Goal: Task Accomplishment & Management: Manage account settings

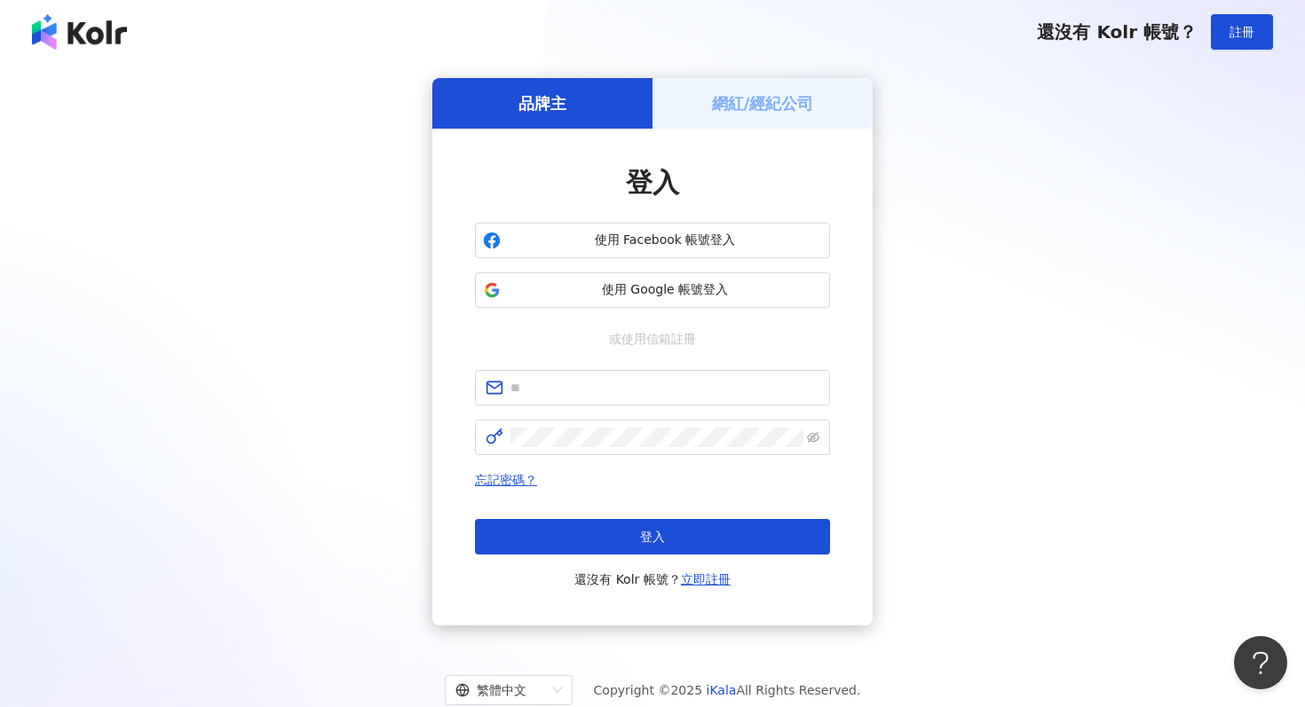
click at [949, 267] on div "品牌主 網紅/經紀公司 登入 使用 Facebook 帳號登入 使用 Google 帳號登入 或使用信箱註冊 忘記密碼？ 登入 還沒有 Kolr 帳號？ 立即…" at bounding box center [652, 352] width 1262 height 548
click at [702, 290] on span "使用 Google 帳號登入" at bounding box center [665, 290] width 314 height 18
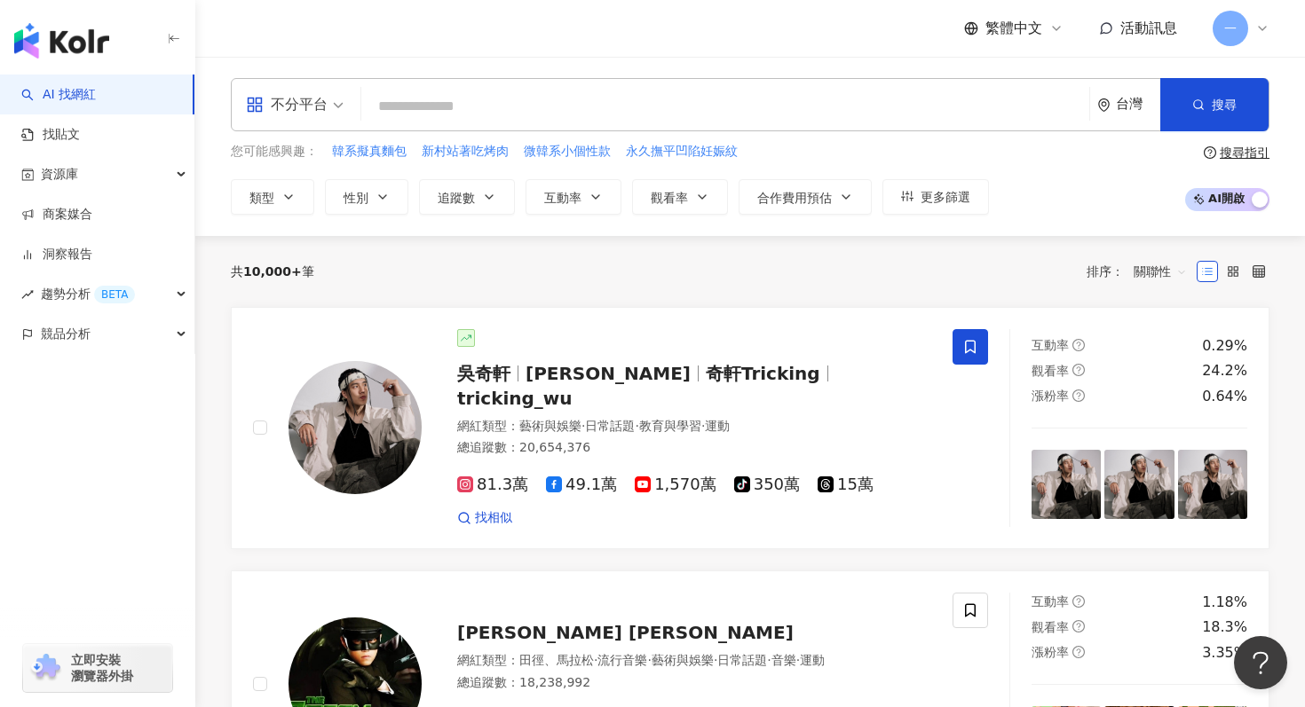
click at [402, 114] on input "search" at bounding box center [725, 107] width 714 height 34
type input "*"
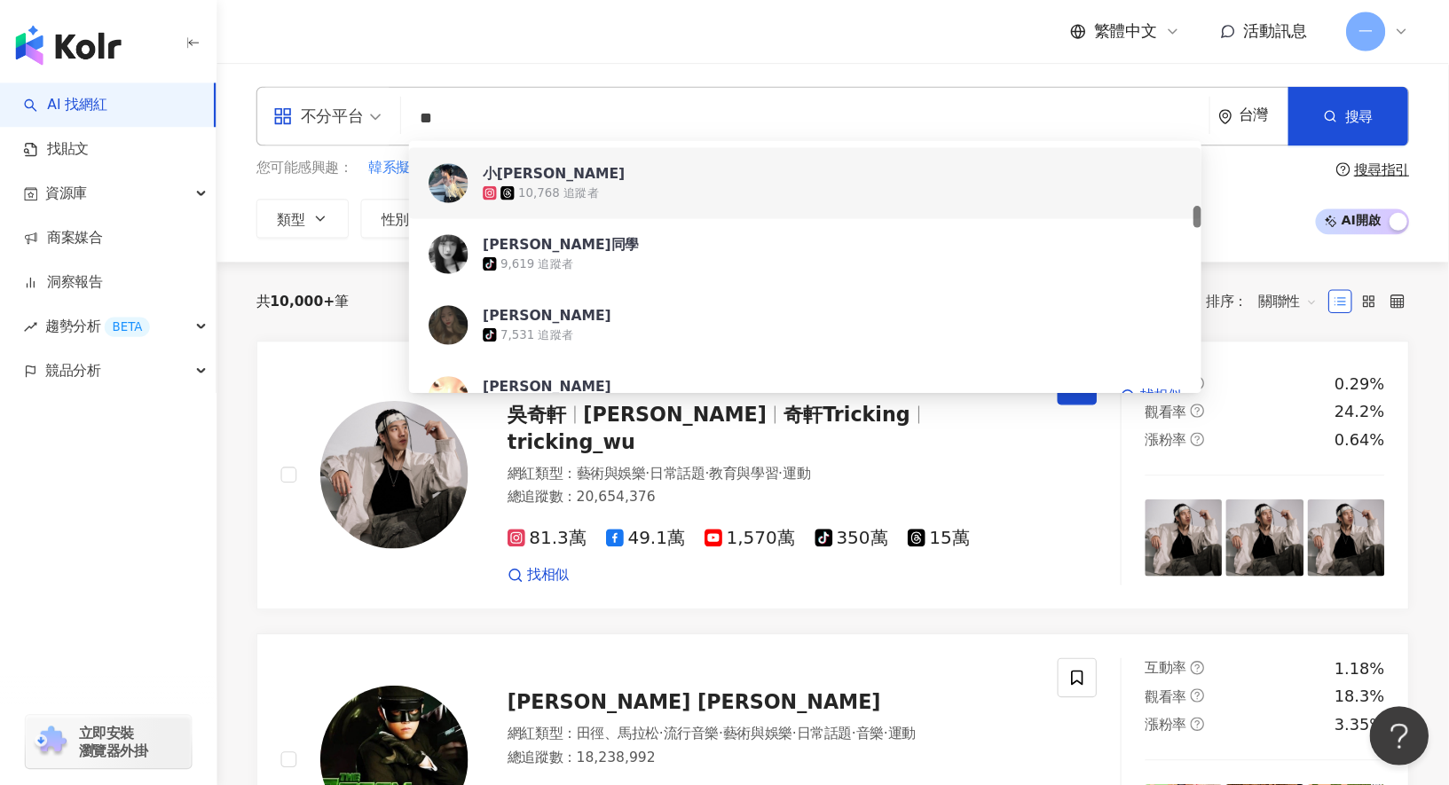
scroll to position [682, 0]
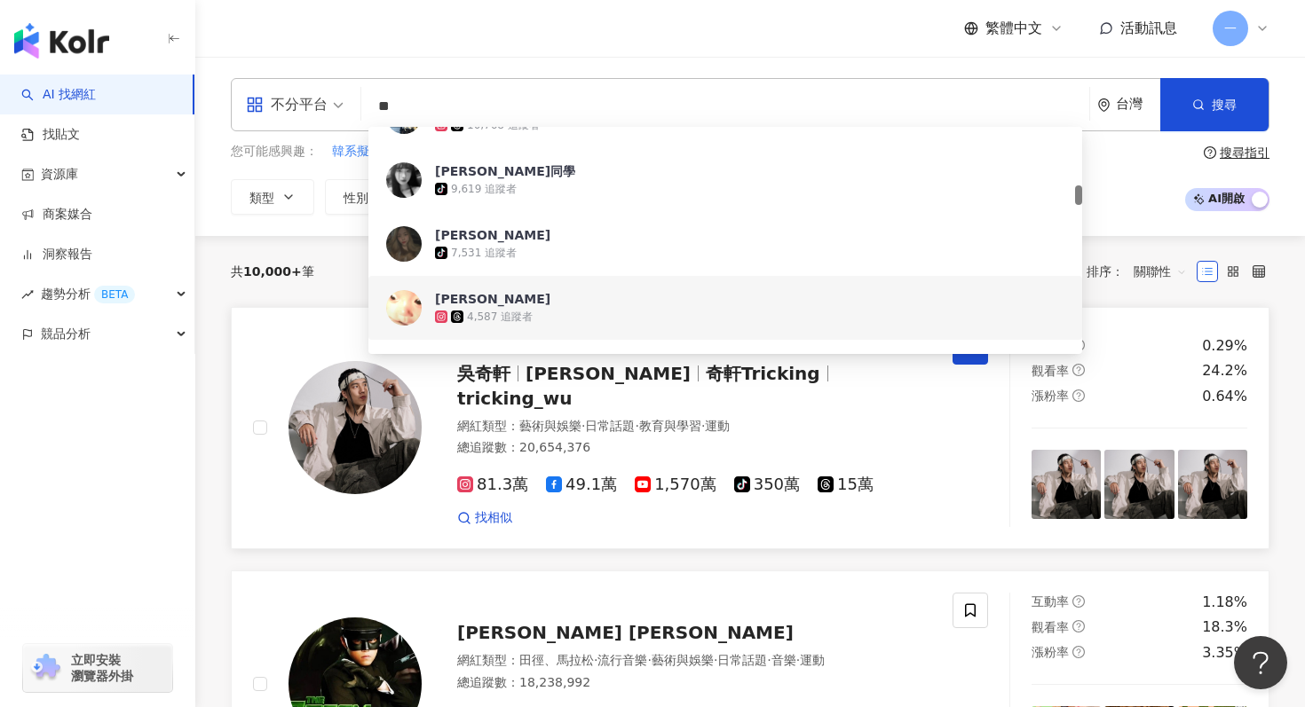
type input "**"
click at [253, 312] on link "吳奇軒 Wu Hsuan 奇軒Tricking tricking_wu 網紅類型 ： 藝術與娛樂 · 日常話題 · 教育與學習 · 運動 總追蹤數 ： 20,…" at bounding box center [750, 428] width 1038 height 242
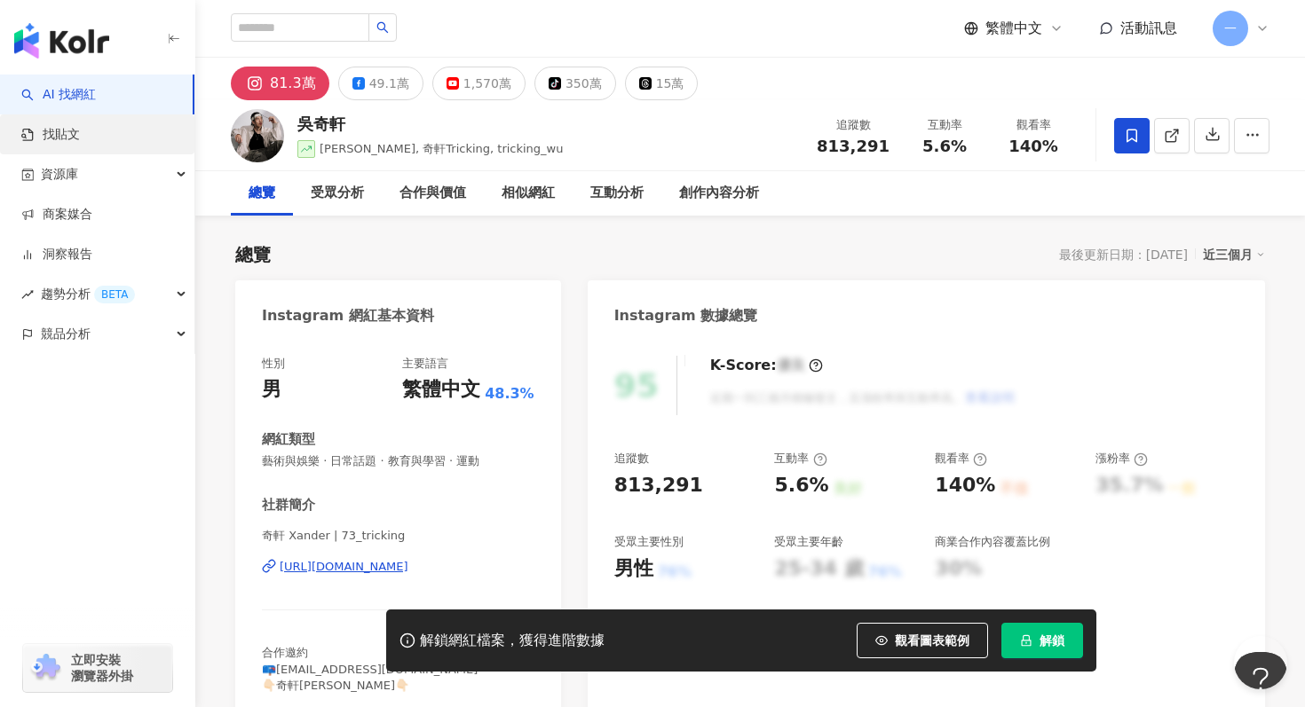
click at [80, 144] on link "找貼文" at bounding box center [50, 135] width 59 height 18
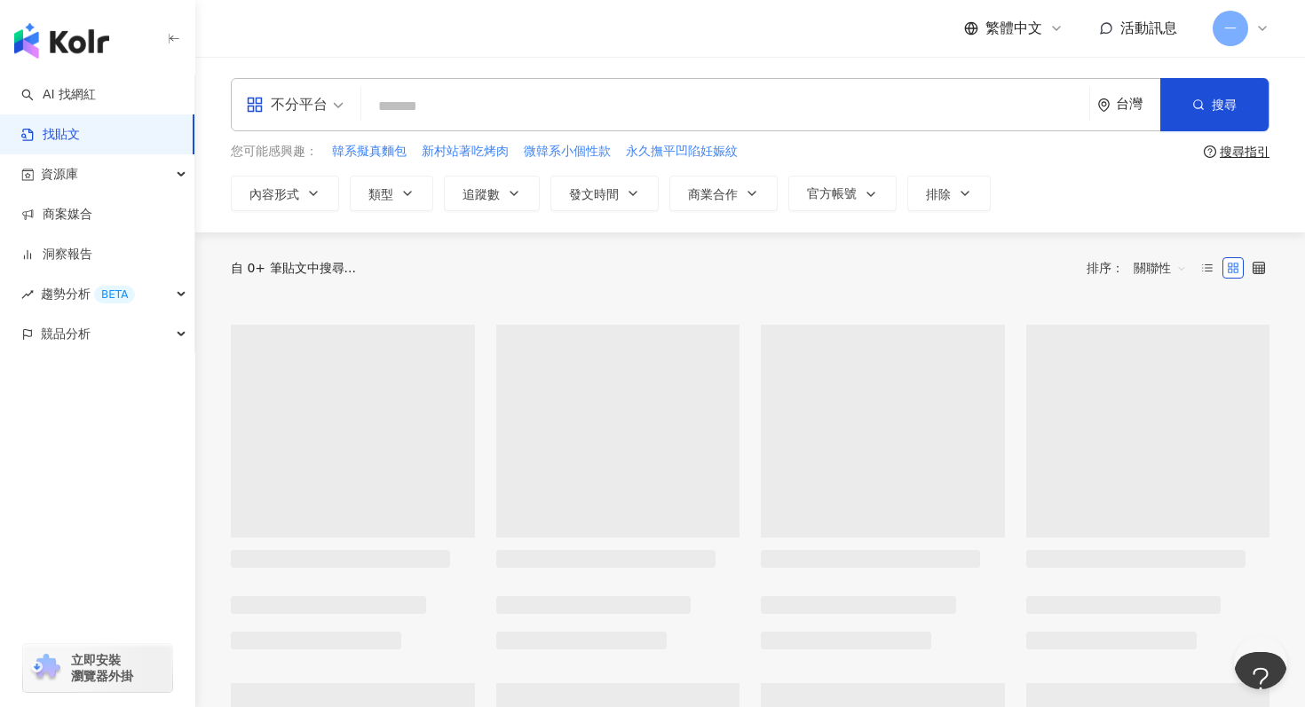
click at [532, 99] on input "search" at bounding box center [725, 106] width 714 height 38
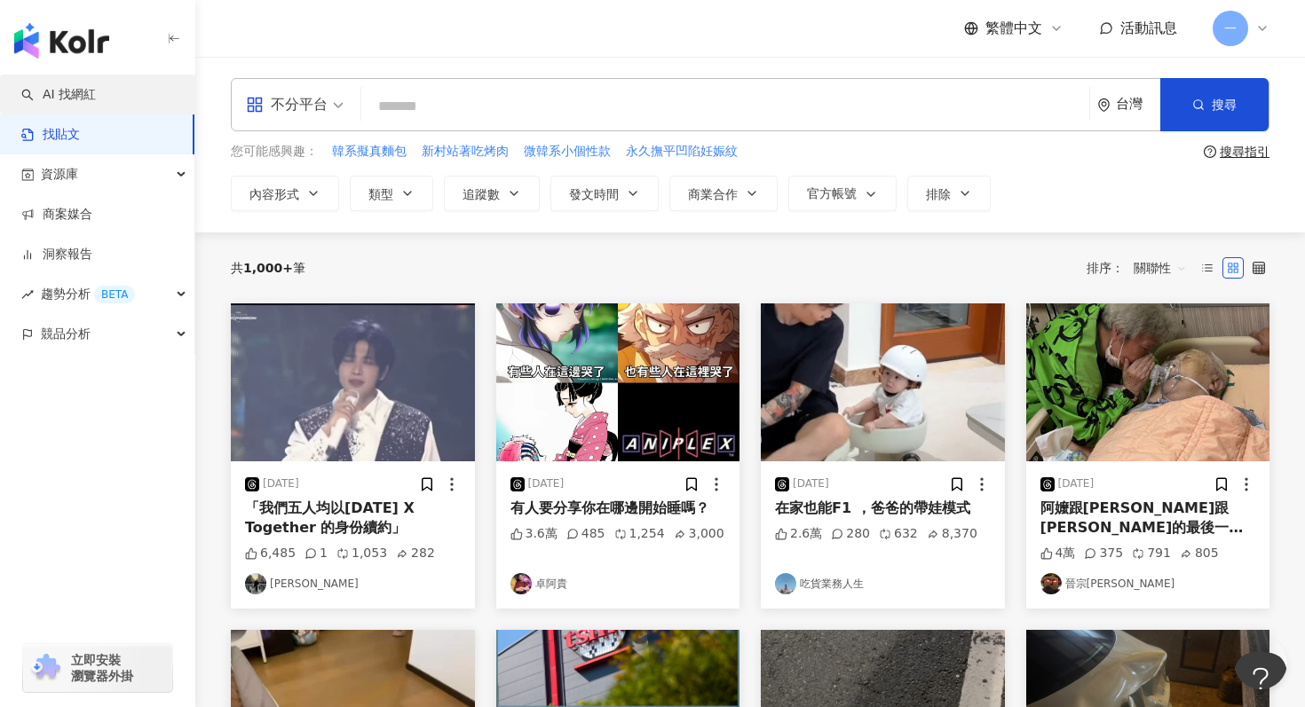
click at [96, 104] on link "AI 找網紅" at bounding box center [58, 95] width 75 height 18
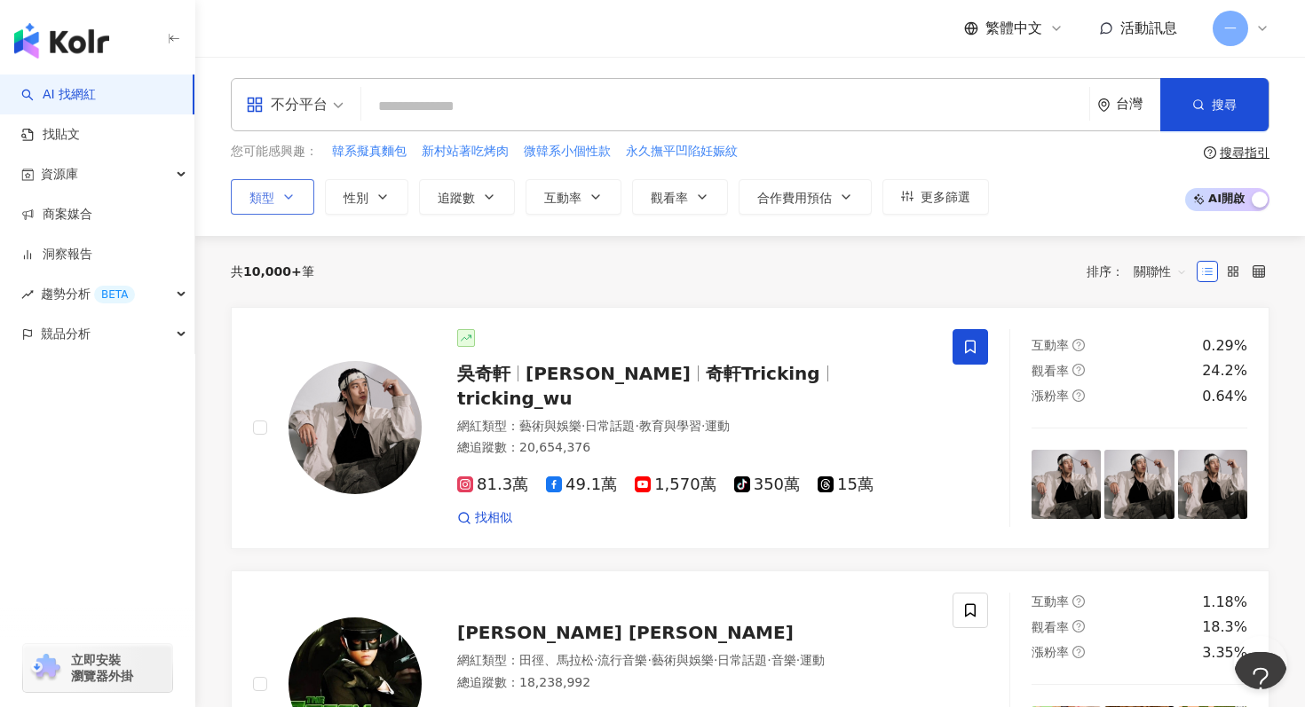
click at [280, 197] on button "類型" at bounding box center [272, 196] width 83 height 35
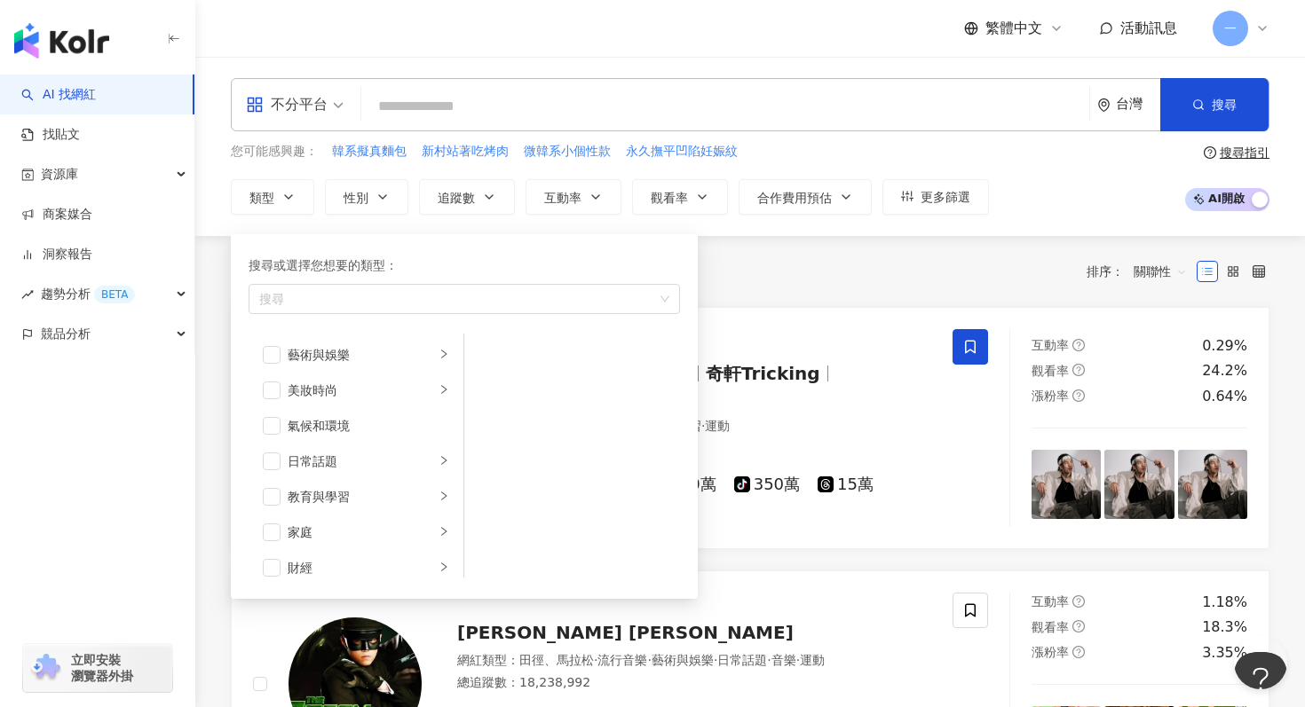
click at [802, 304] on div "共 10,000+ 筆 排序： 關聯性" at bounding box center [750, 271] width 1038 height 71
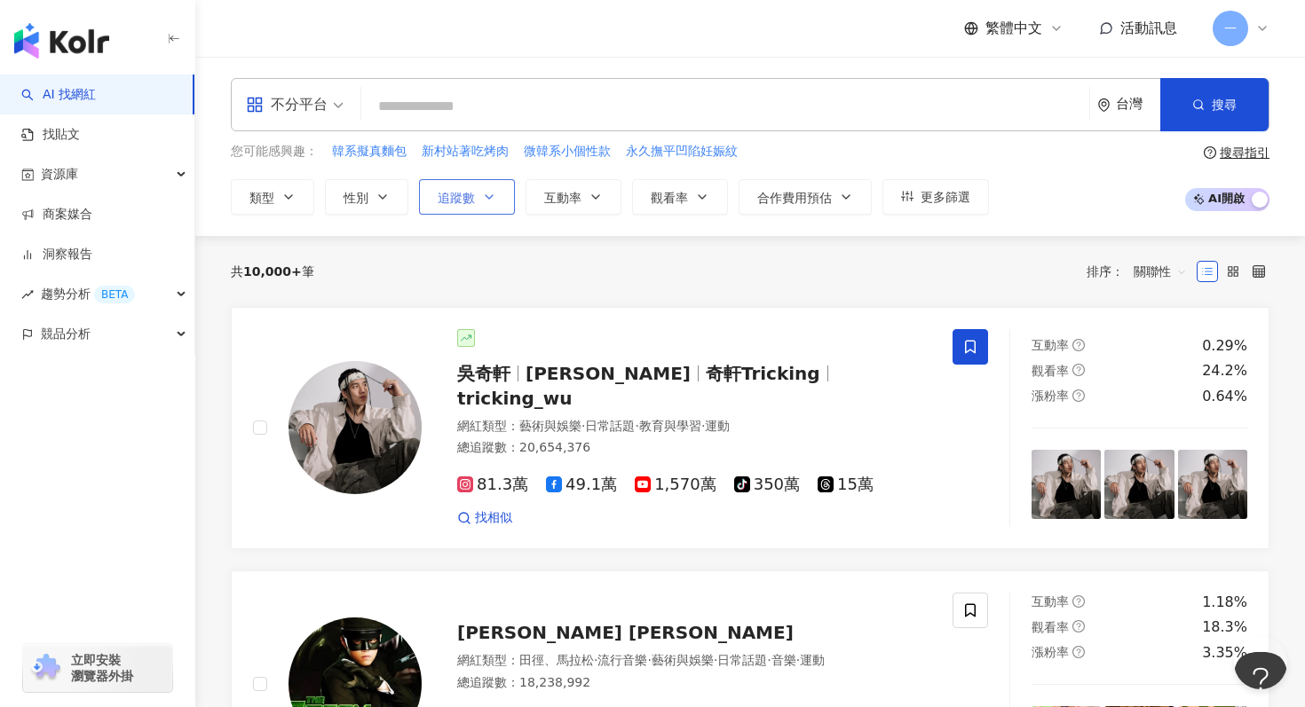
click at [495, 208] on button "追蹤數" at bounding box center [467, 196] width 96 height 35
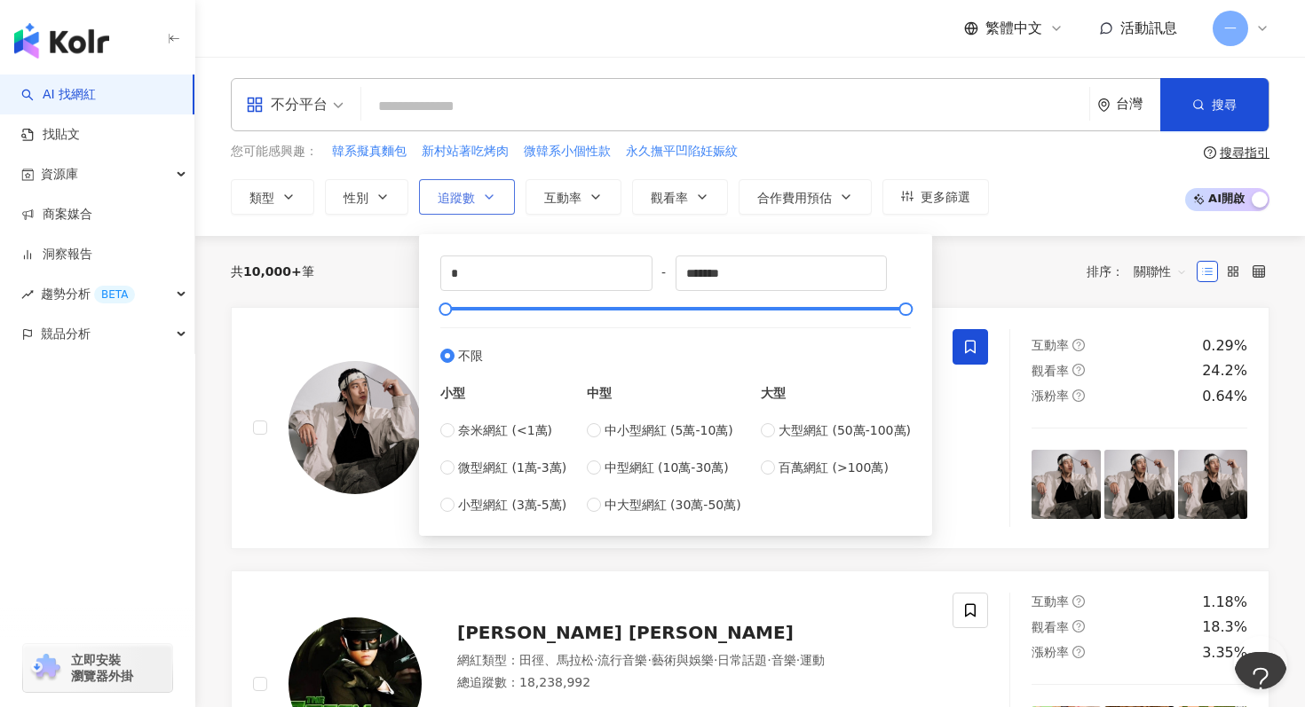
click at [495, 208] on button "追蹤數" at bounding box center [467, 196] width 96 height 35
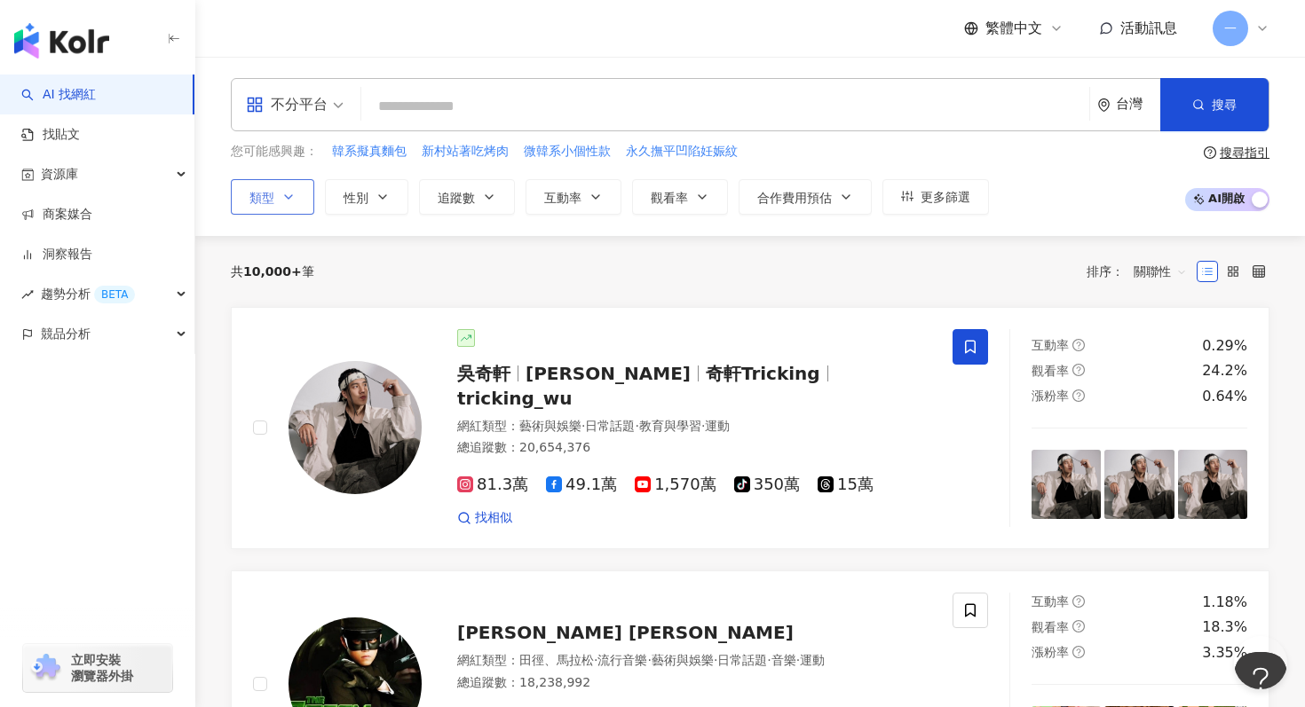
click at [260, 208] on button "類型" at bounding box center [272, 196] width 83 height 35
click at [846, 248] on div "共 10,000+ 筆 排序： 關聯性" at bounding box center [750, 271] width 1038 height 71
click at [78, 144] on link "找貼文" at bounding box center [50, 135] width 59 height 18
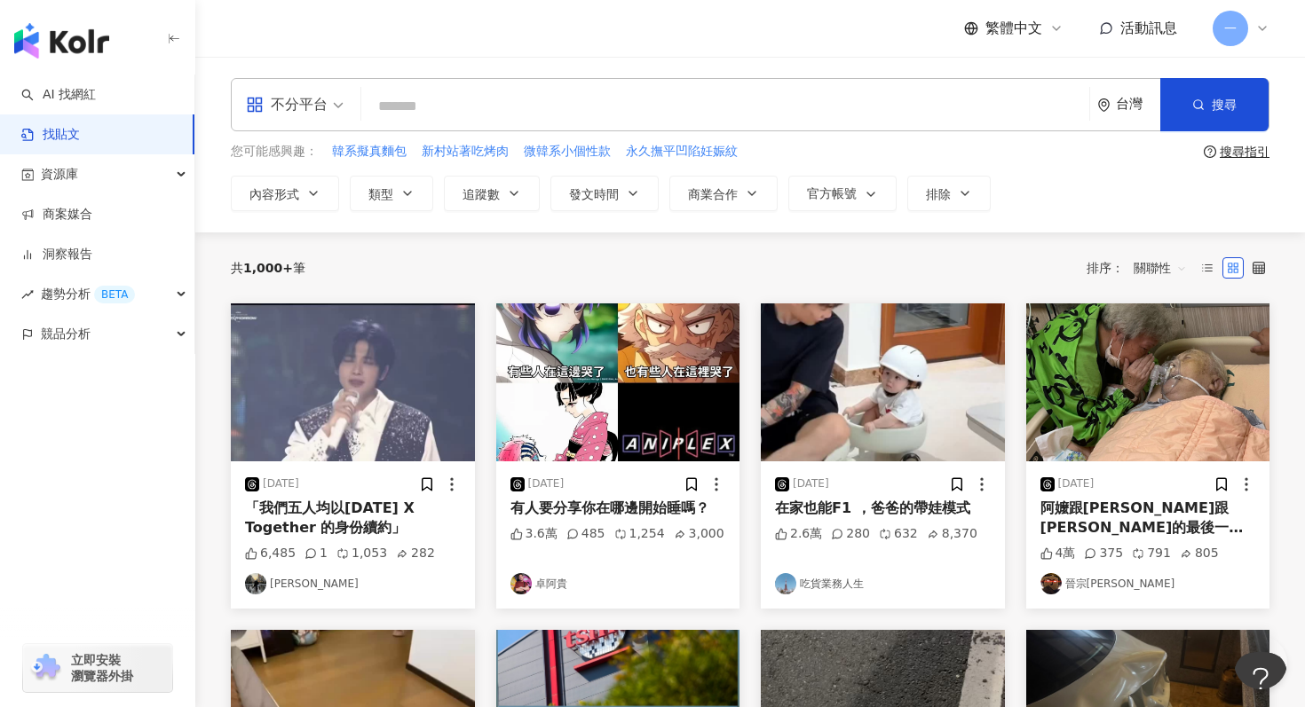
click at [402, 138] on div "不分平台 台灣 搜尋 您可能感興趣： 韓系擬真麵包 新村站著吃烤肉 微韓系小個性款 永久撫平凹陷妊娠紋 搜尋指引 內容形式 類型 追蹤數 發文時間 商業合作 …" at bounding box center [749, 144] width 1109 height 133
click at [438, 132] on div "不分平台 台灣 搜尋 您可能感興趣： 韓系擬真麵包 新村站著吃烤肉 微韓系小個性款 永久撫平凹陷妊娠紋 搜尋指引 內容形式 類型 追蹤數 發文時間 商業合作 …" at bounding box center [749, 144] width 1109 height 133
click at [523, 102] on input "search" at bounding box center [725, 106] width 714 height 38
type input "*"
type input "***"
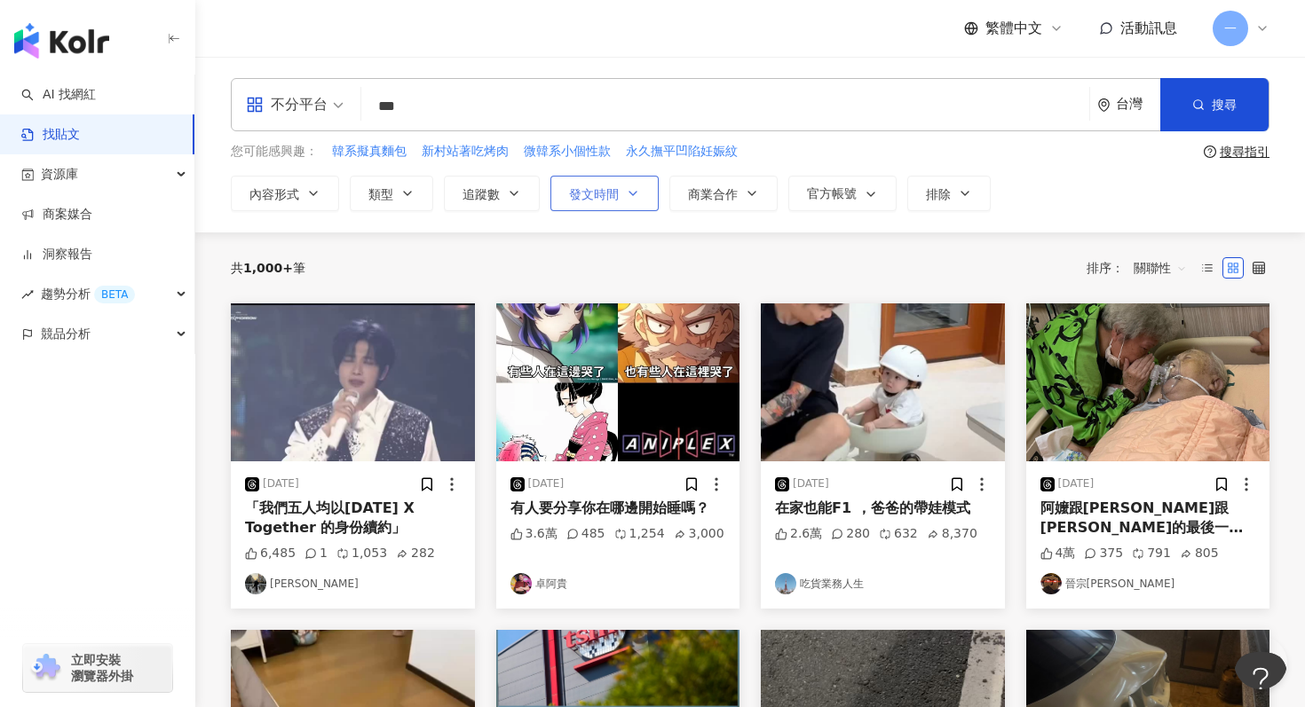
click at [630, 197] on icon "button" at bounding box center [633, 193] width 14 height 14
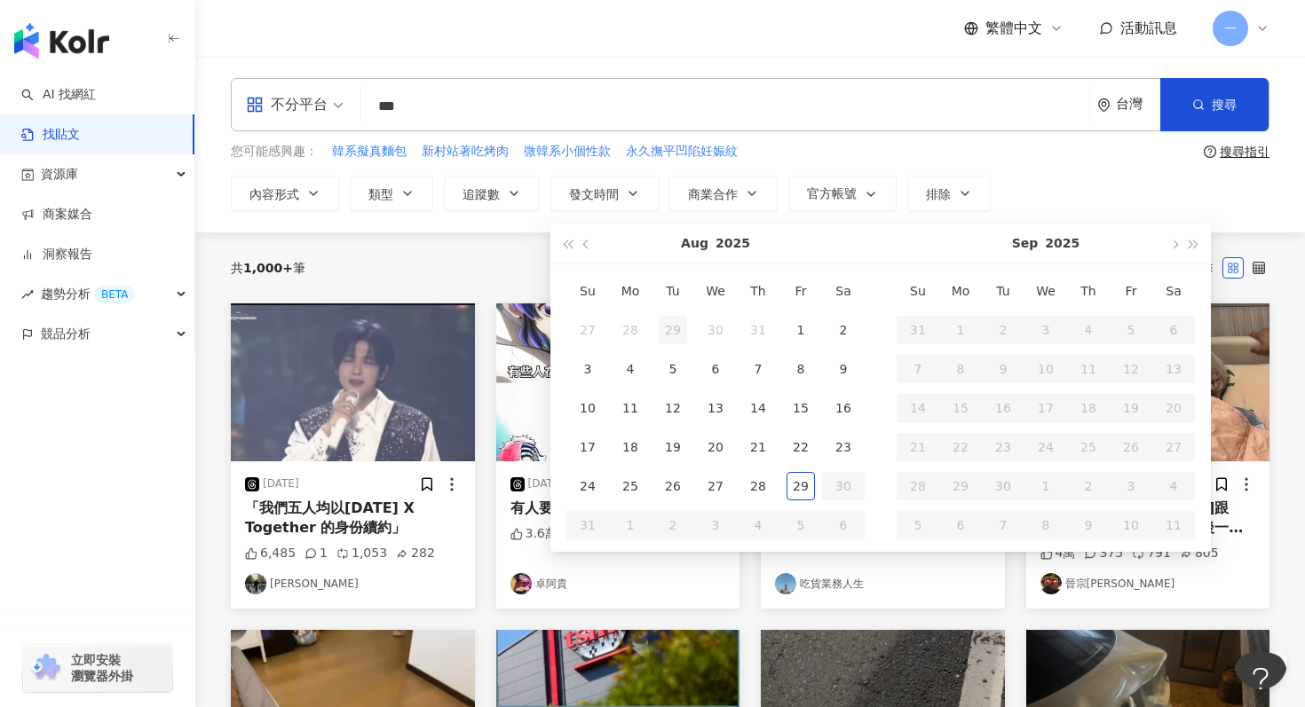
type input "**********"
click at [587, 251] on button "button" at bounding box center [587, 244] width 20 height 40
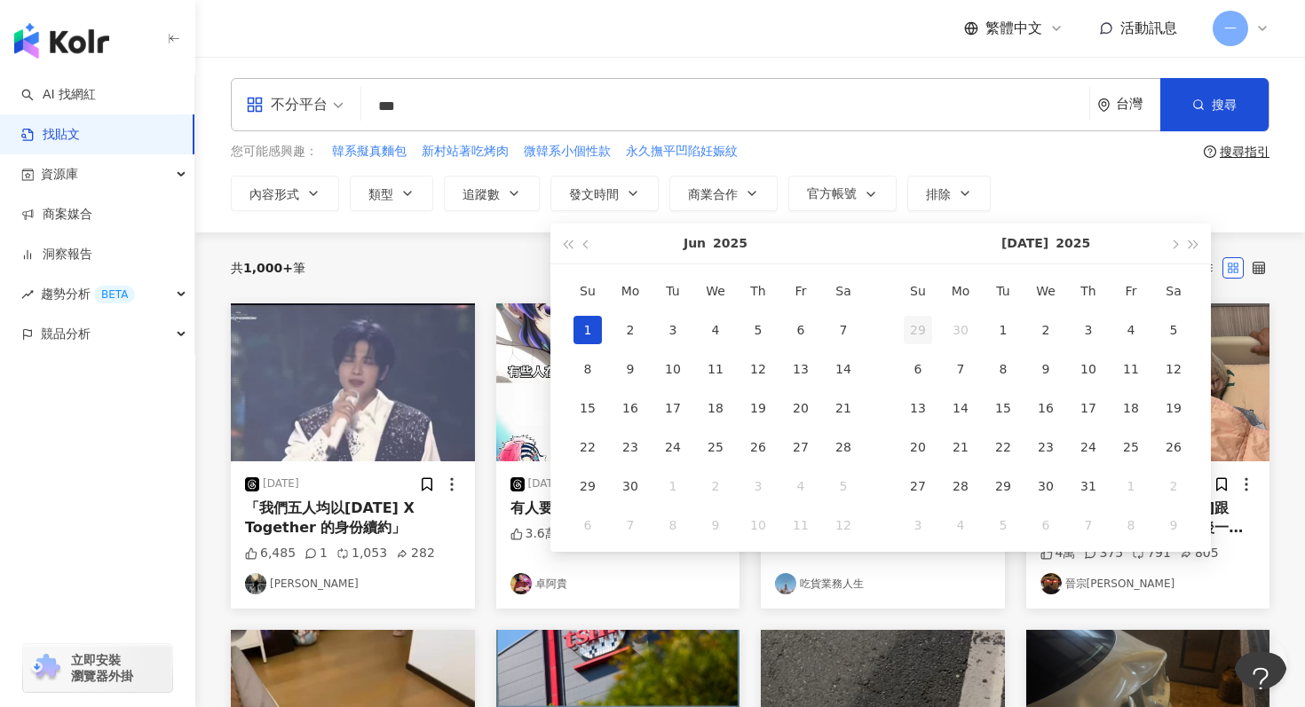
type input "**********"
click at [1016, 326] on div "1" at bounding box center [1003, 330] width 28 height 28
click at [1171, 235] on button "button" at bounding box center [1173, 244] width 20 height 40
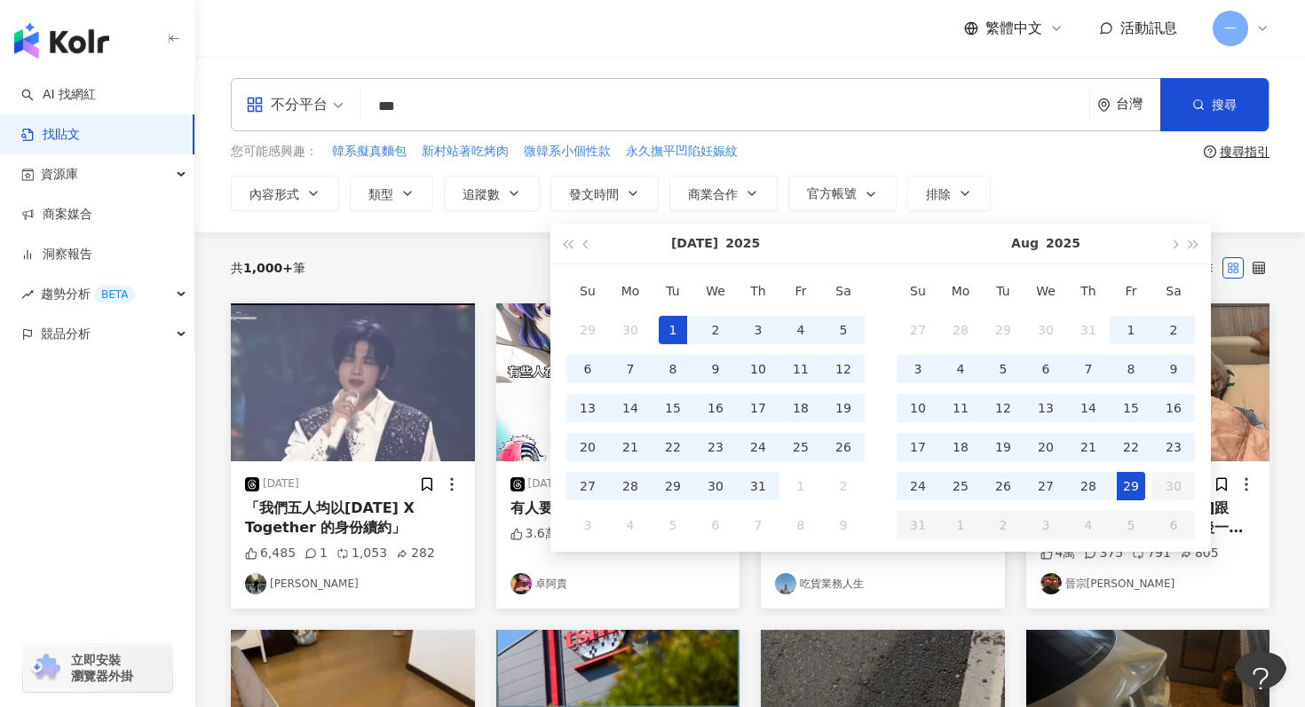
click at [1125, 494] on div "29" at bounding box center [1130, 486] width 28 height 28
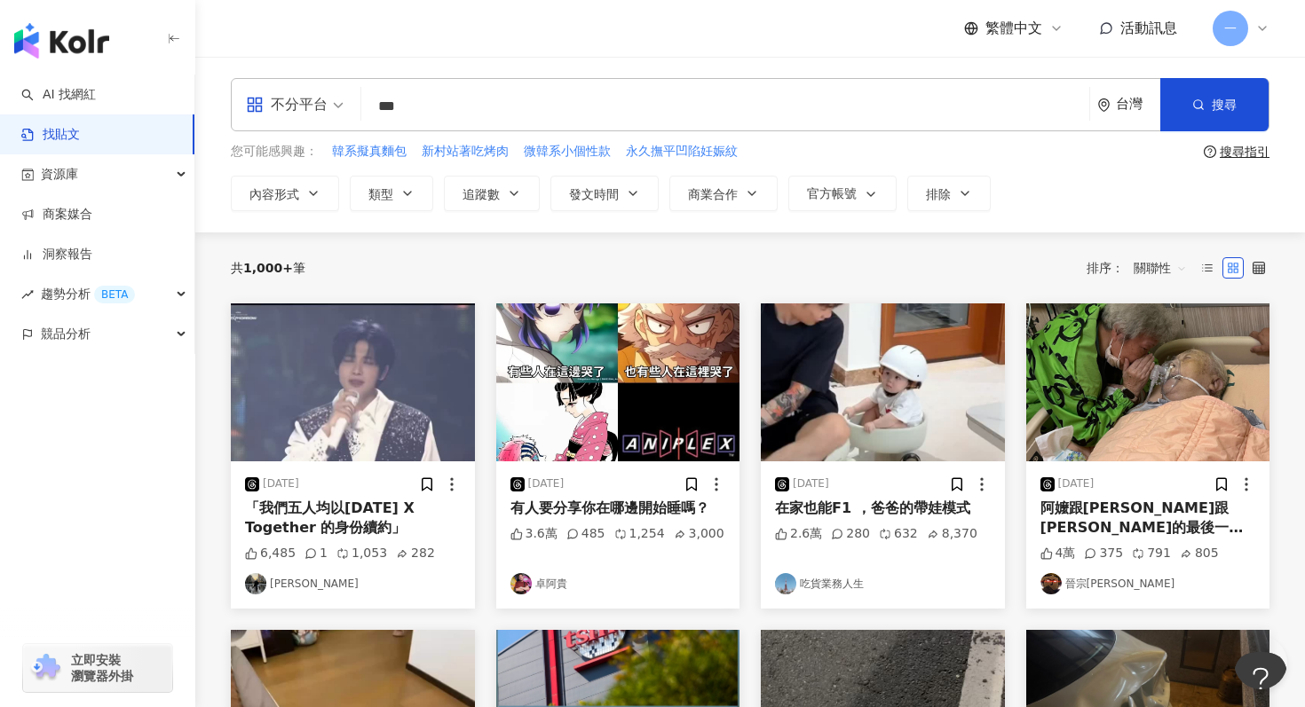
type input "**********"
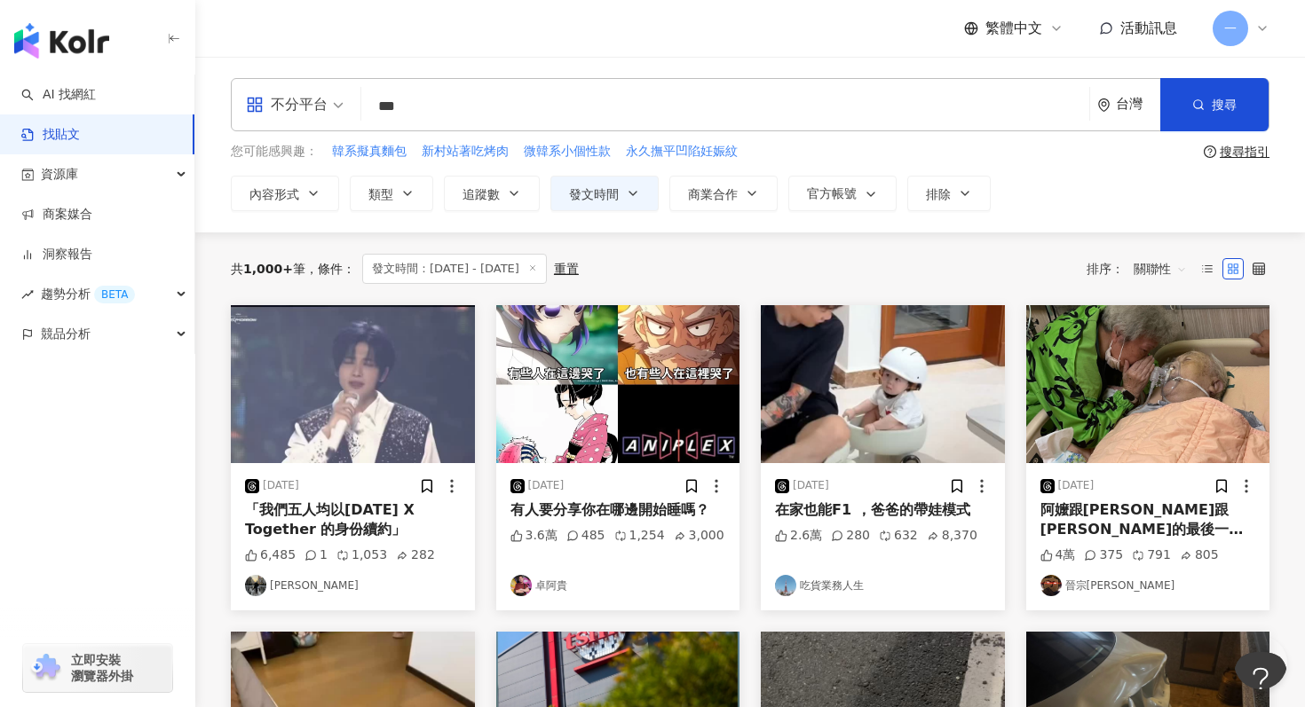
click at [969, 105] on input "***" at bounding box center [725, 106] width 714 height 38
click at [1242, 106] on button "搜尋" at bounding box center [1214, 104] width 108 height 53
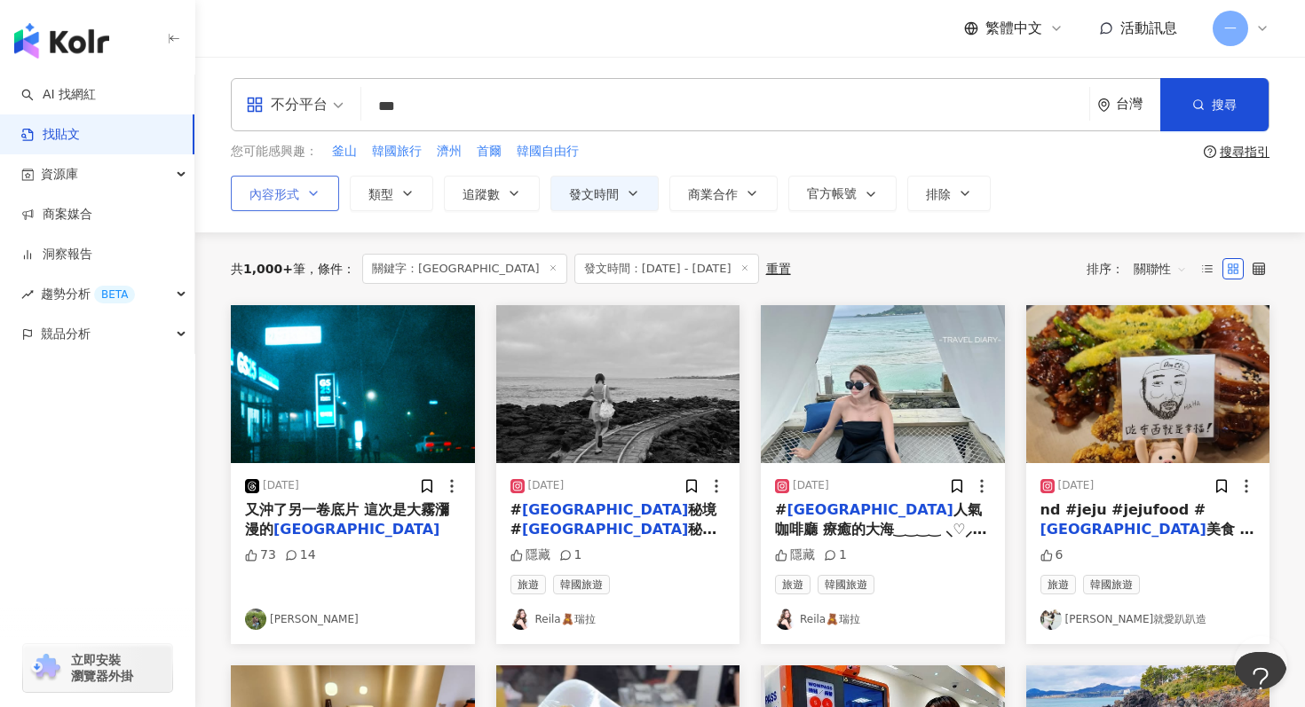
click at [319, 184] on button "內容形式" at bounding box center [285, 193] width 108 height 35
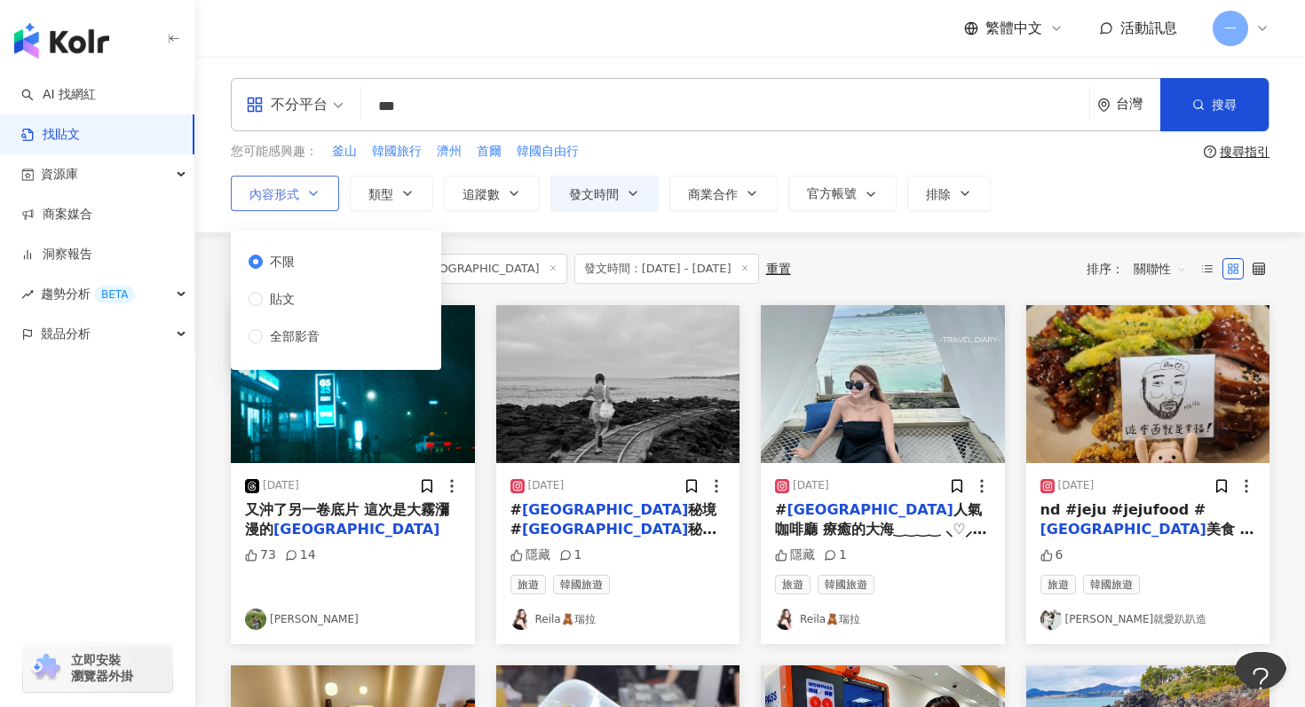
click at [291, 187] on span "內容形式" at bounding box center [274, 194] width 50 height 14
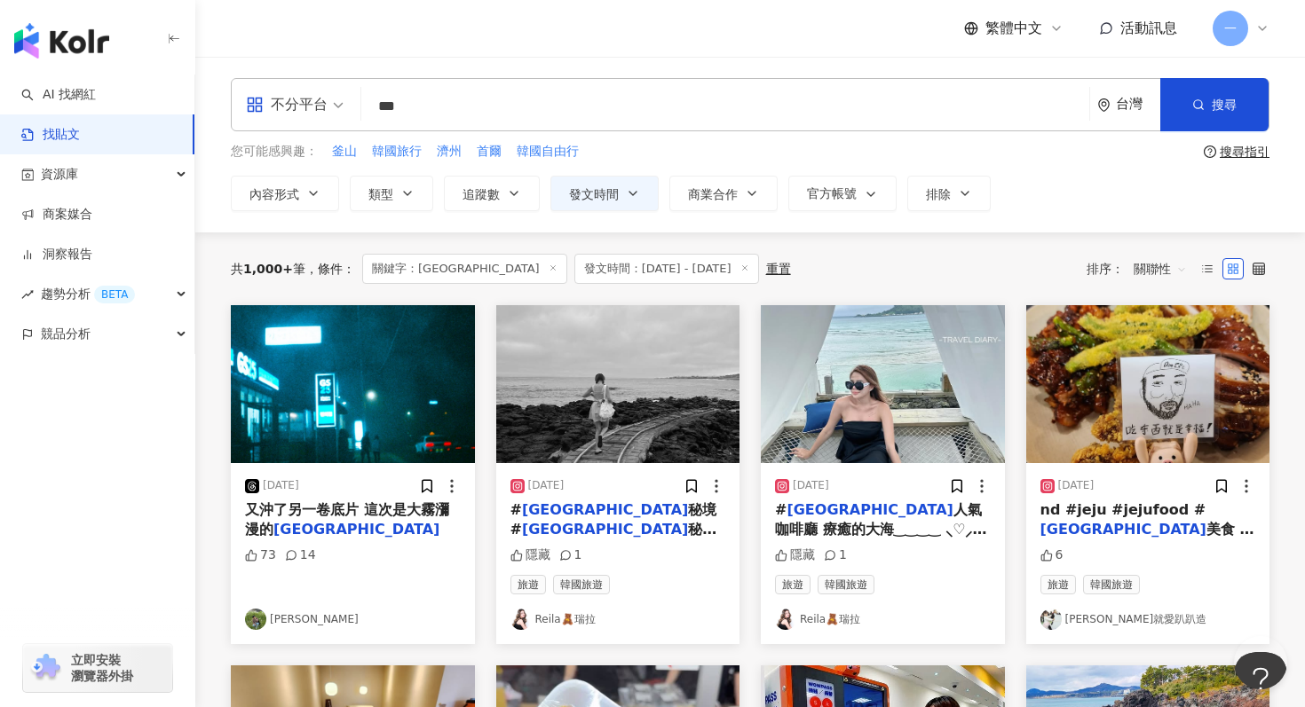
click at [315, 100] on div "不分平台" at bounding box center [287, 105] width 82 height 28
click at [326, 108] on div "不分平台" at bounding box center [287, 105] width 82 height 28
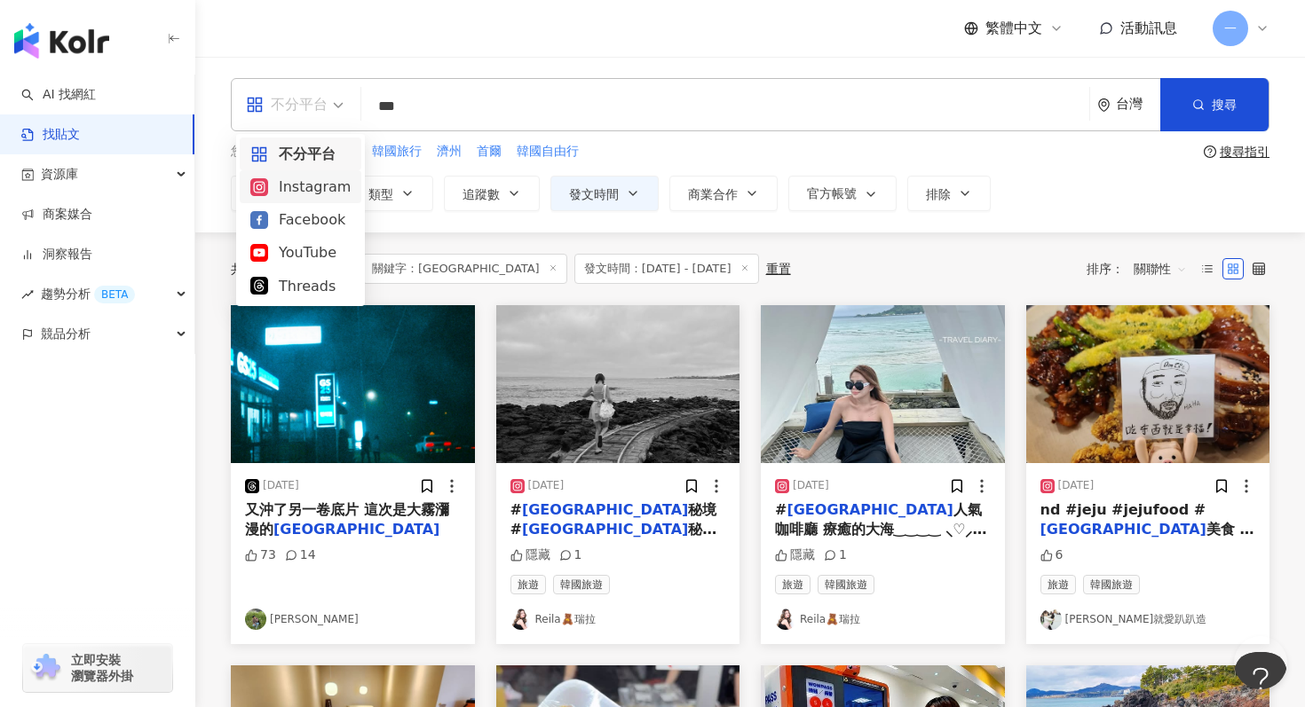
click at [332, 185] on div "Instagram" at bounding box center [300, 187] width 100 height 22
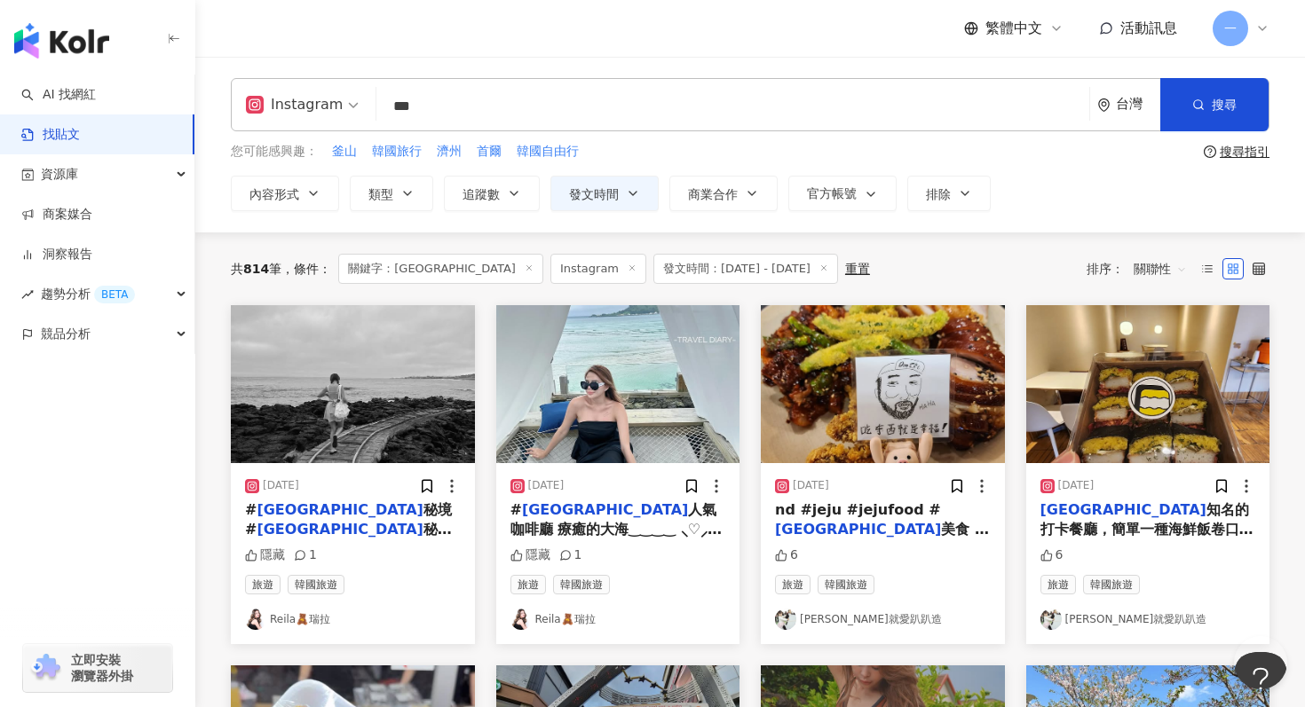
click at [513, 99] on input "***" at bounding box center [732, 106] width 698 height 38
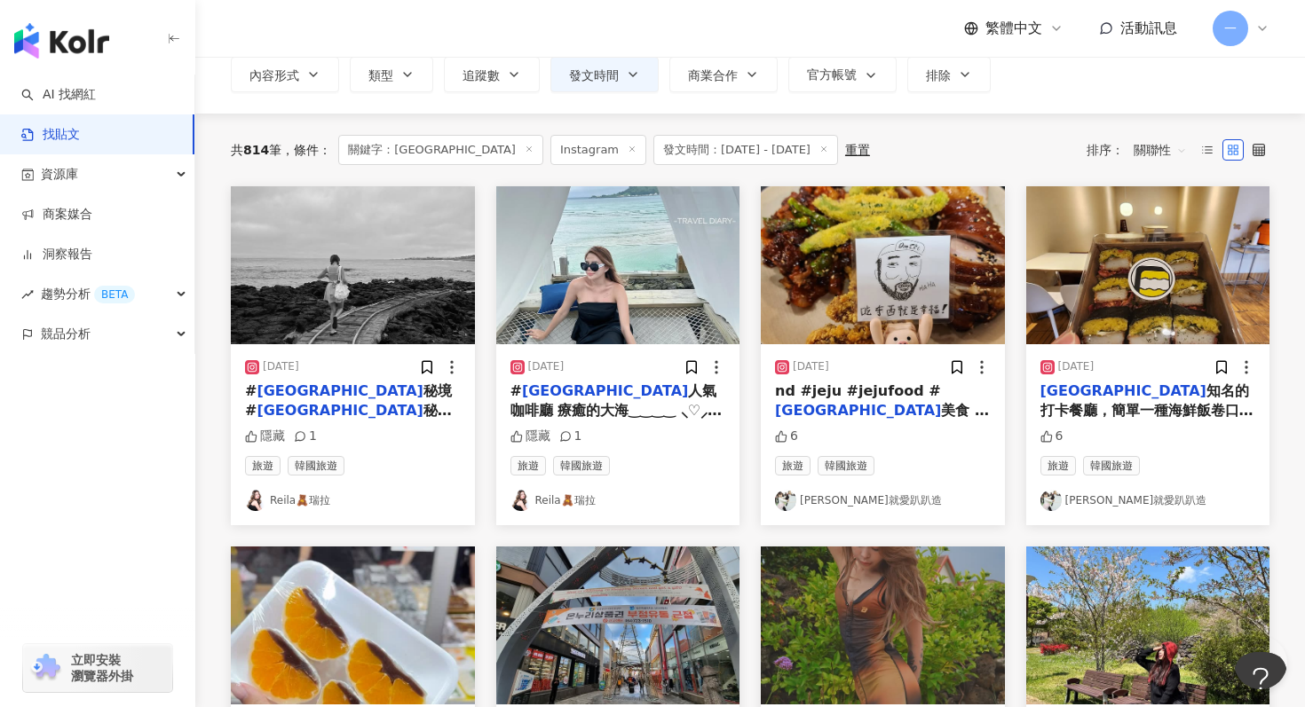
click at [561, 504] on link "Reila🧸瑞拉" at bounding box center [618, 500] width 216 height 21
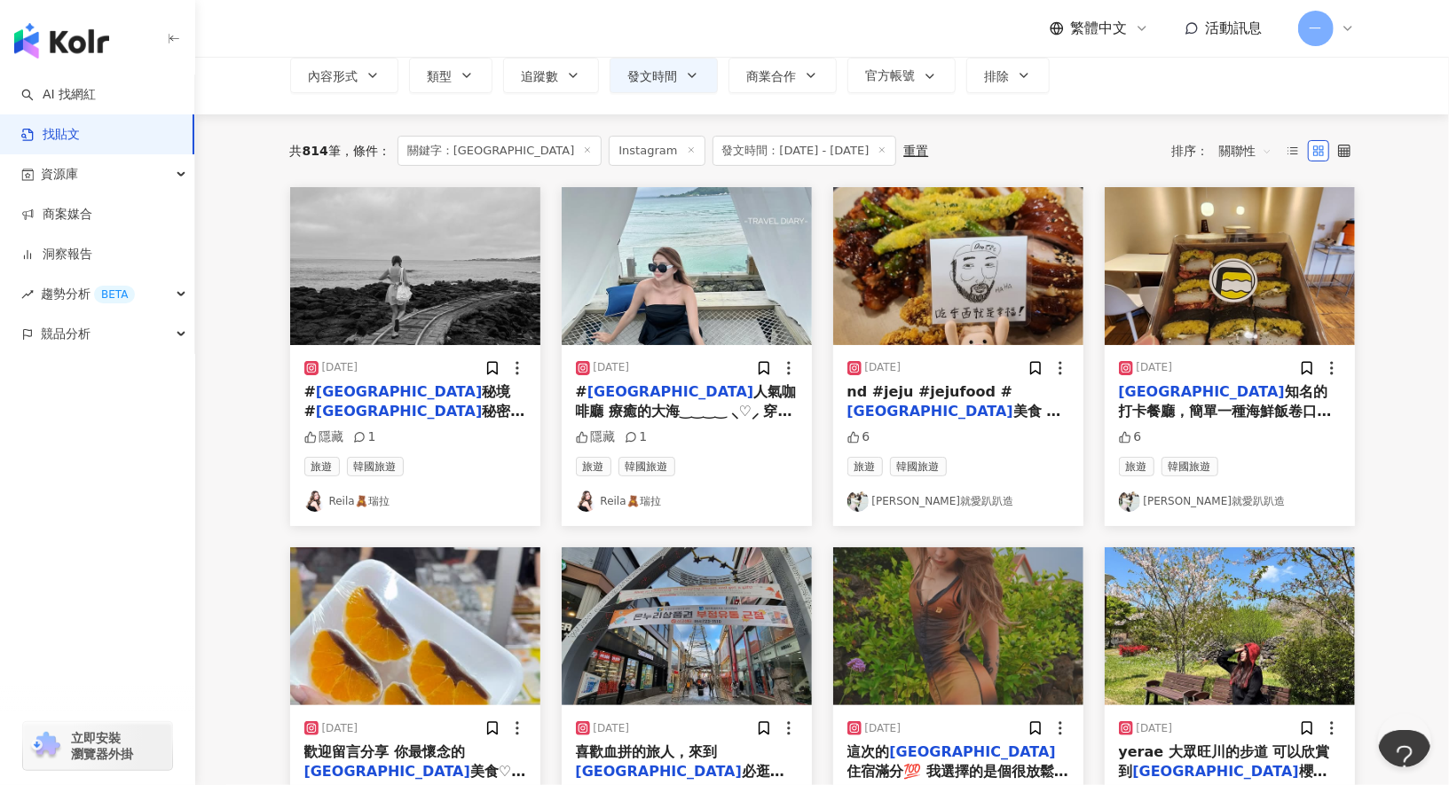
scroll to position [0, 0]
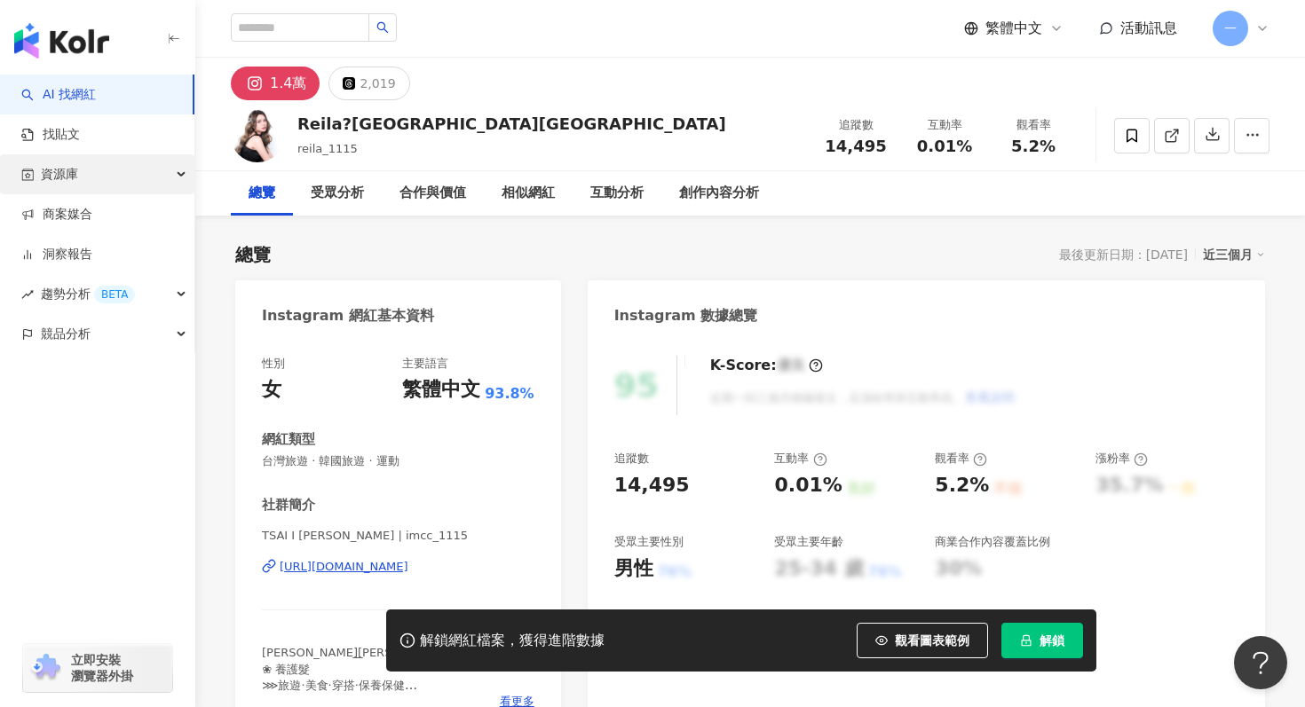
click at [138, 177] on div "資源庫" at bounding box center [97, 174] width 194 height 40
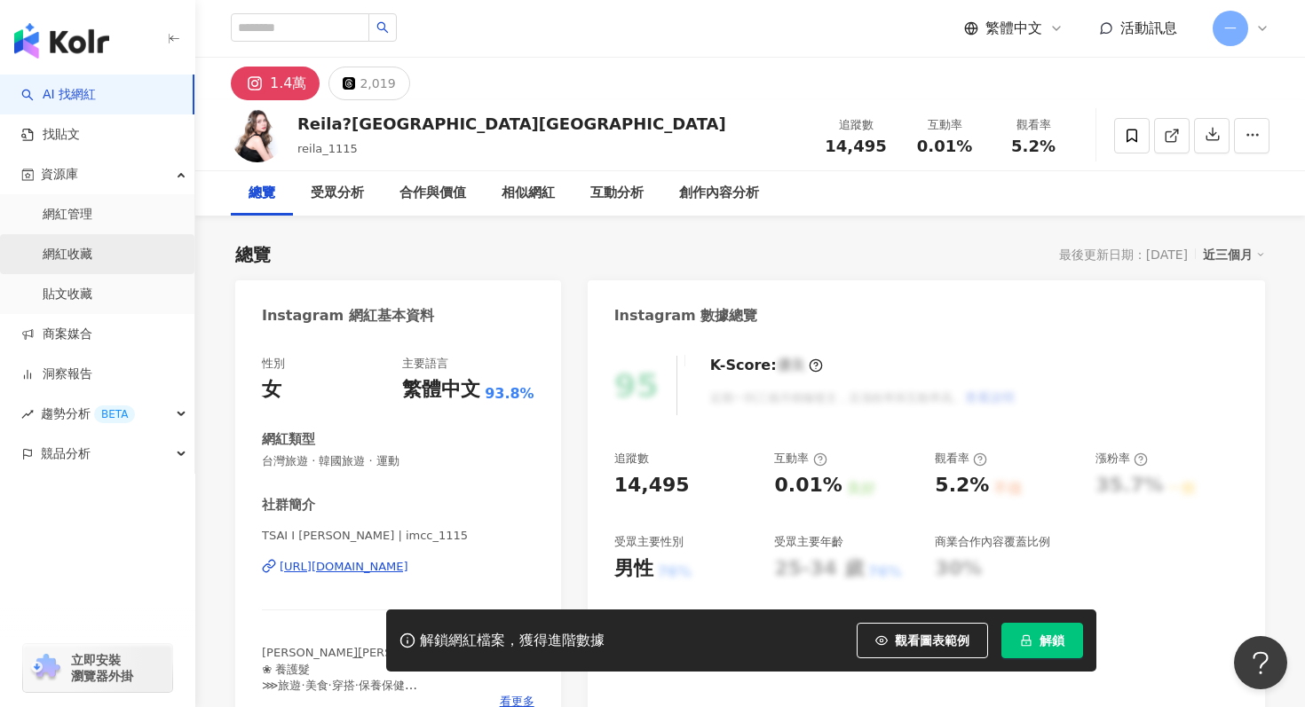
click at [92, 253] on link "網紅收藏" at bounding box center [68, 255] width 50 height 18
click at [811, 78] on div "1.4萬 2,019" at bounding box center [749, 79] width 1109 height 43
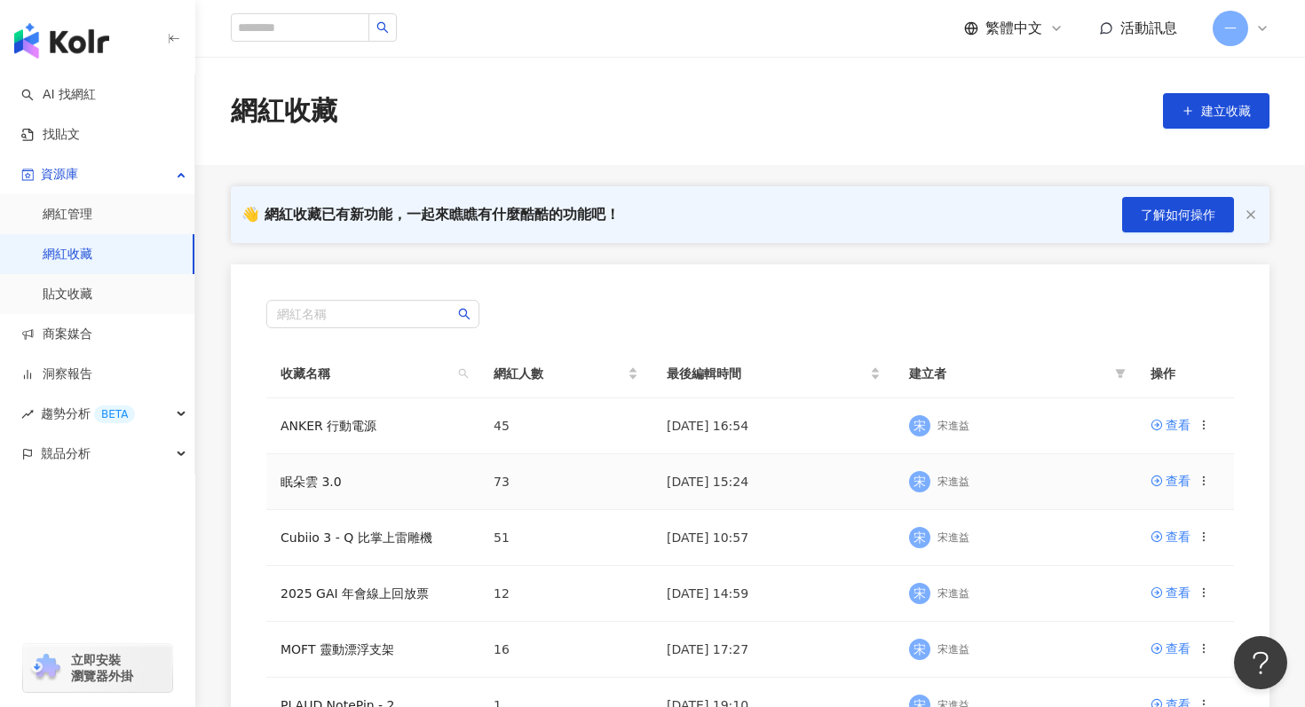
scroll to position [540, 0]
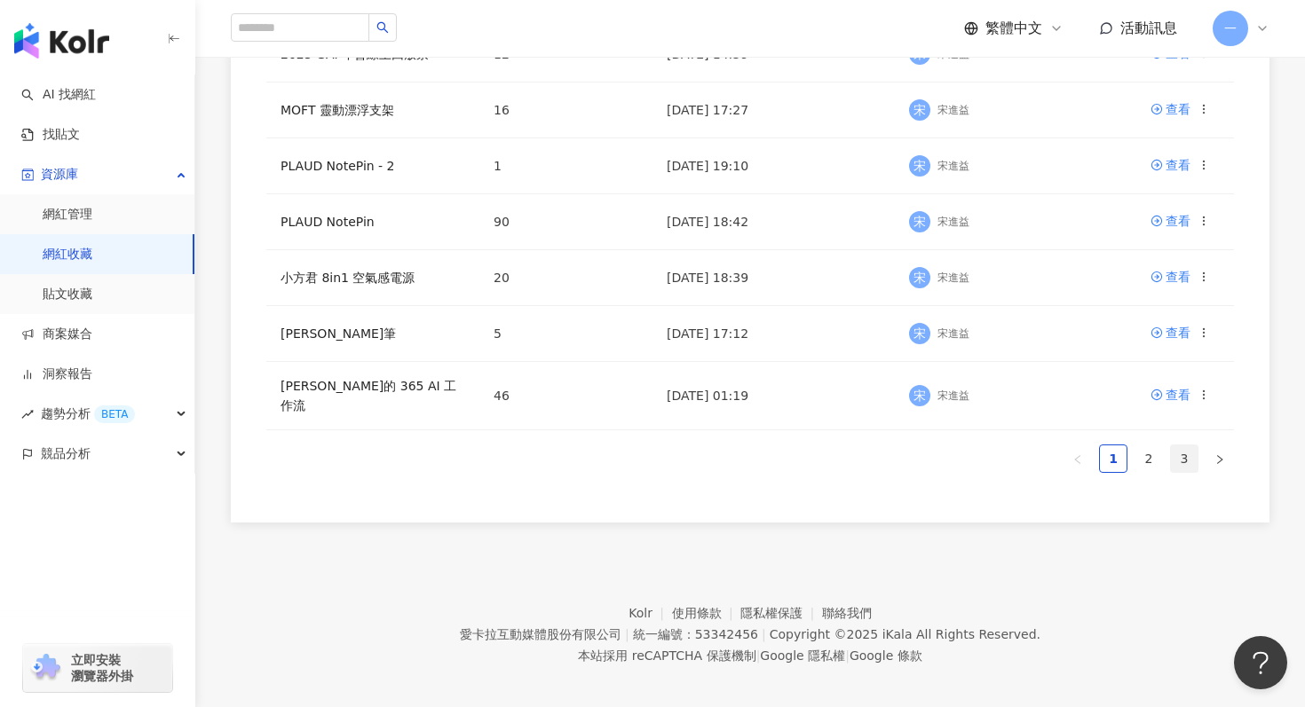
click at [1187, 457] on link "3" at bounding box center [1184, 458] width 27 height 27
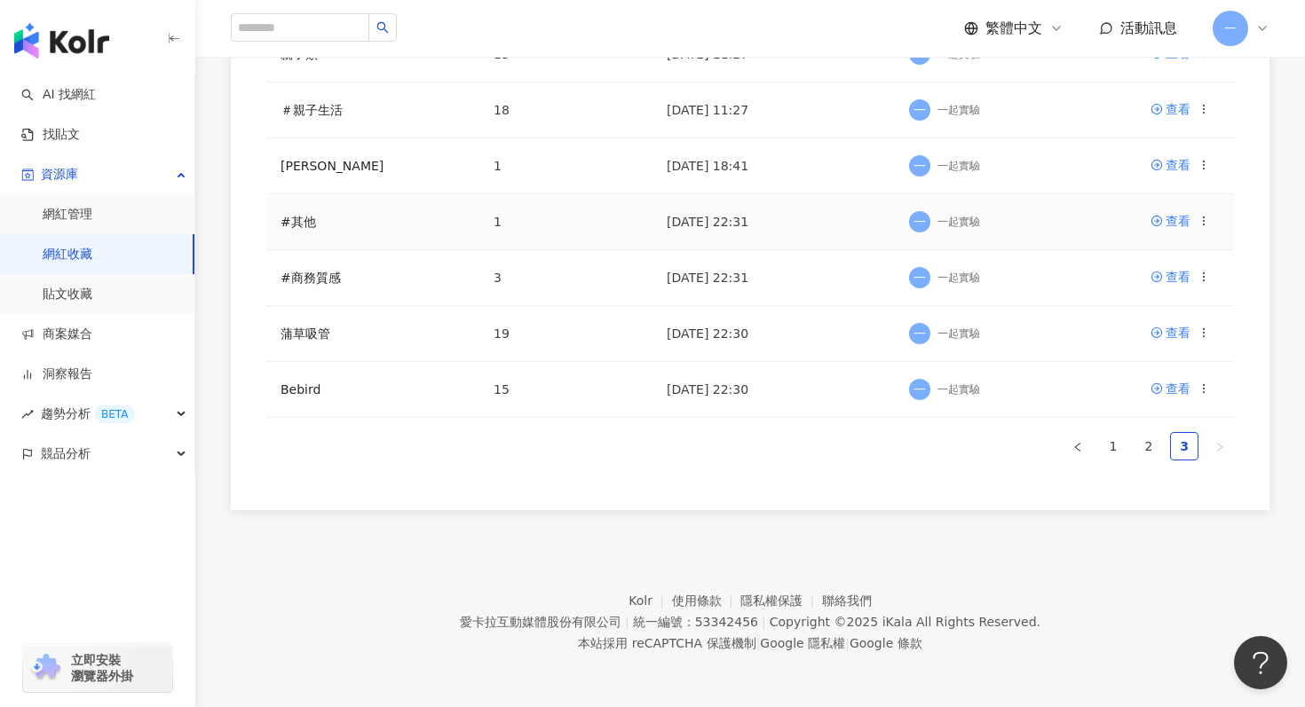
click at [1197, 217] on icon at bounding box center [1203, 221] width 12 height 12
click at [1116, 370] on li "刪除收藏" at bounding box center [1147, 369] width 117 height 38
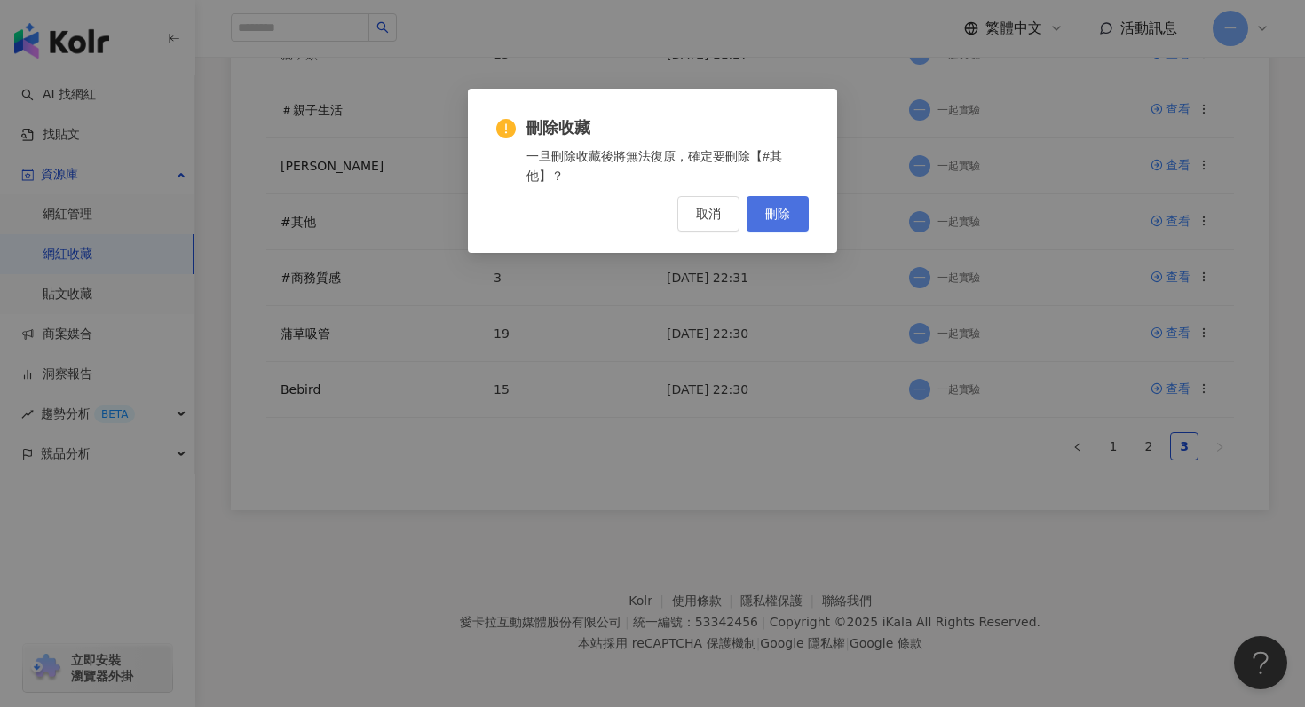
click at [760, 215] on button "刪除" at bounding box center [777, 213] width 62 height 35
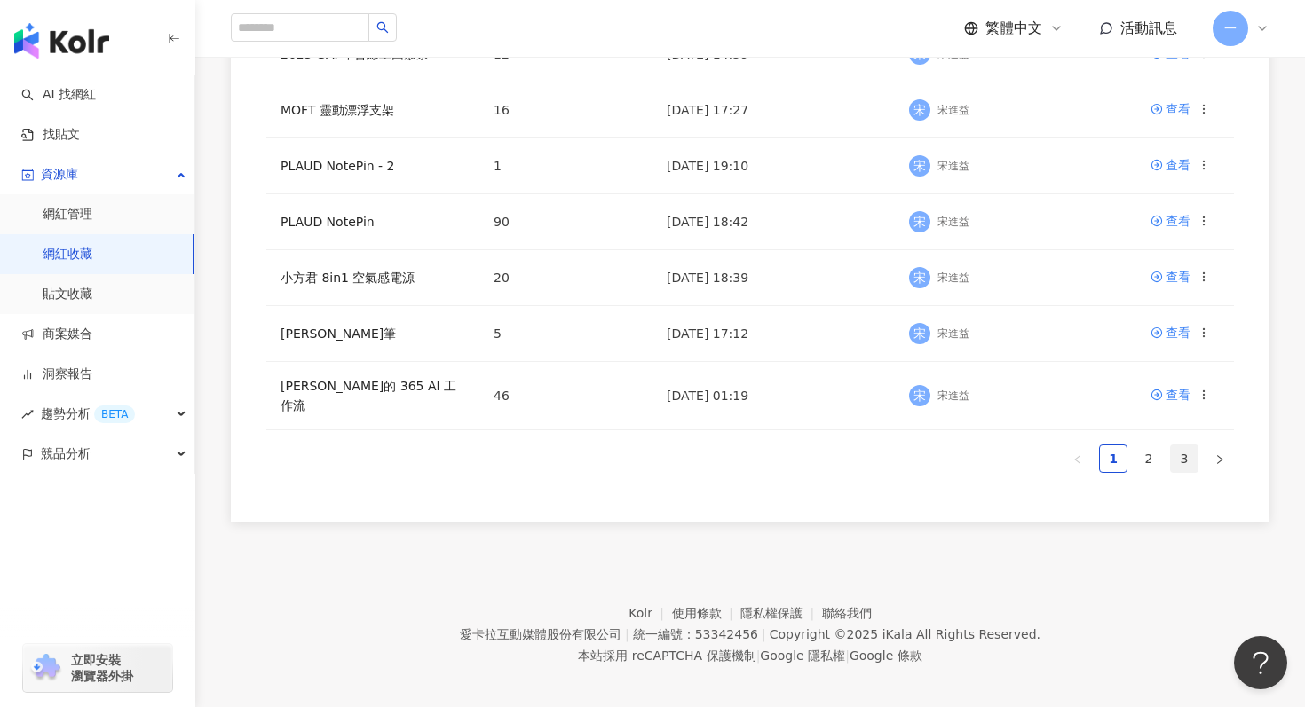
click at [1183, 448] on link "3" at bounding box center [1184, 458] width 27 height 27
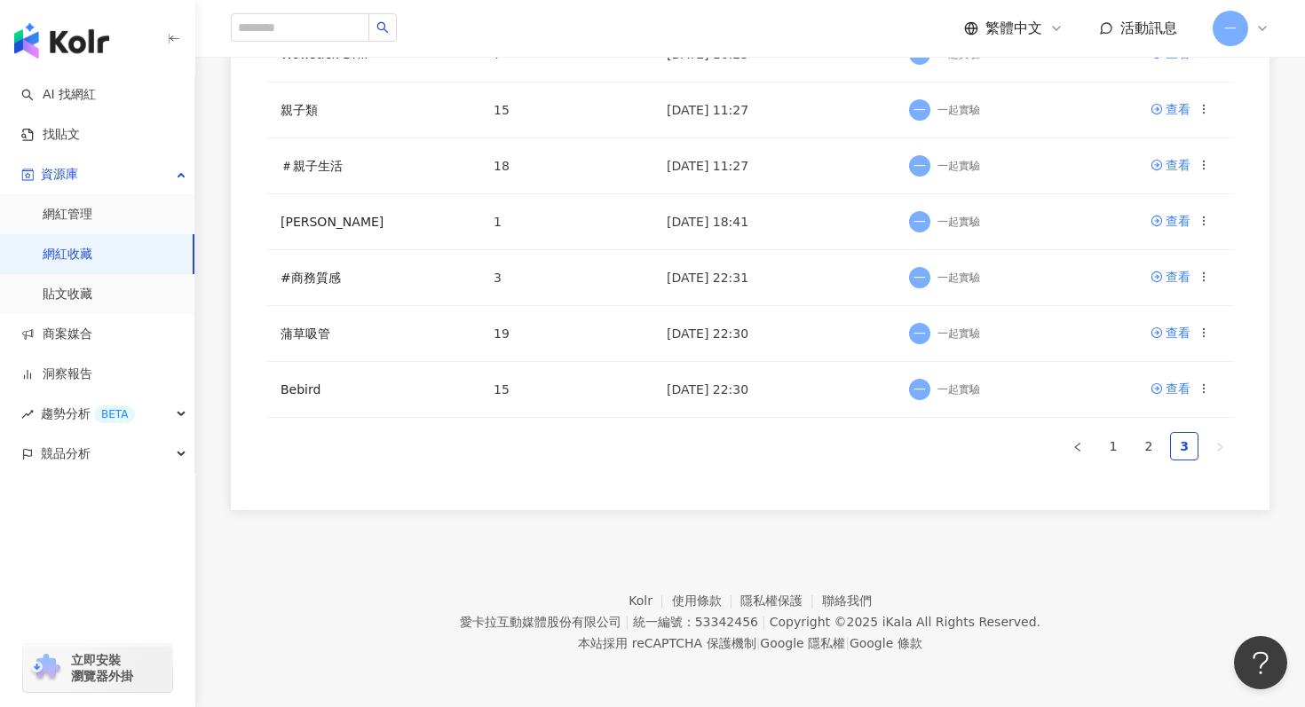
scroll to position [377, 0]
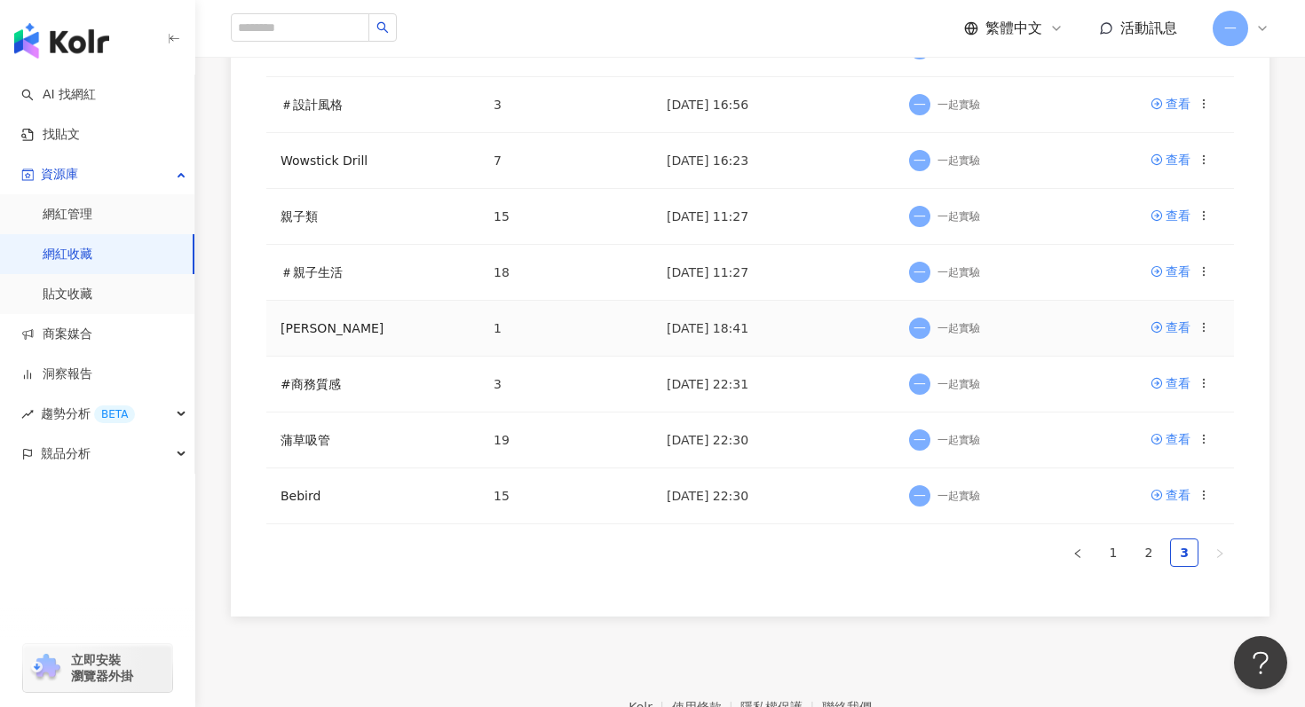
click at [1207, 310] on td "查看" at bounding box center [1185, 329] width 98 height 56
click at [1206, 330] on icon at bounding box center [1203, 327] width 12 height 12
click at [1111, 480] on icon "delete" at bounding box center [1107, 475] width 14 height 14
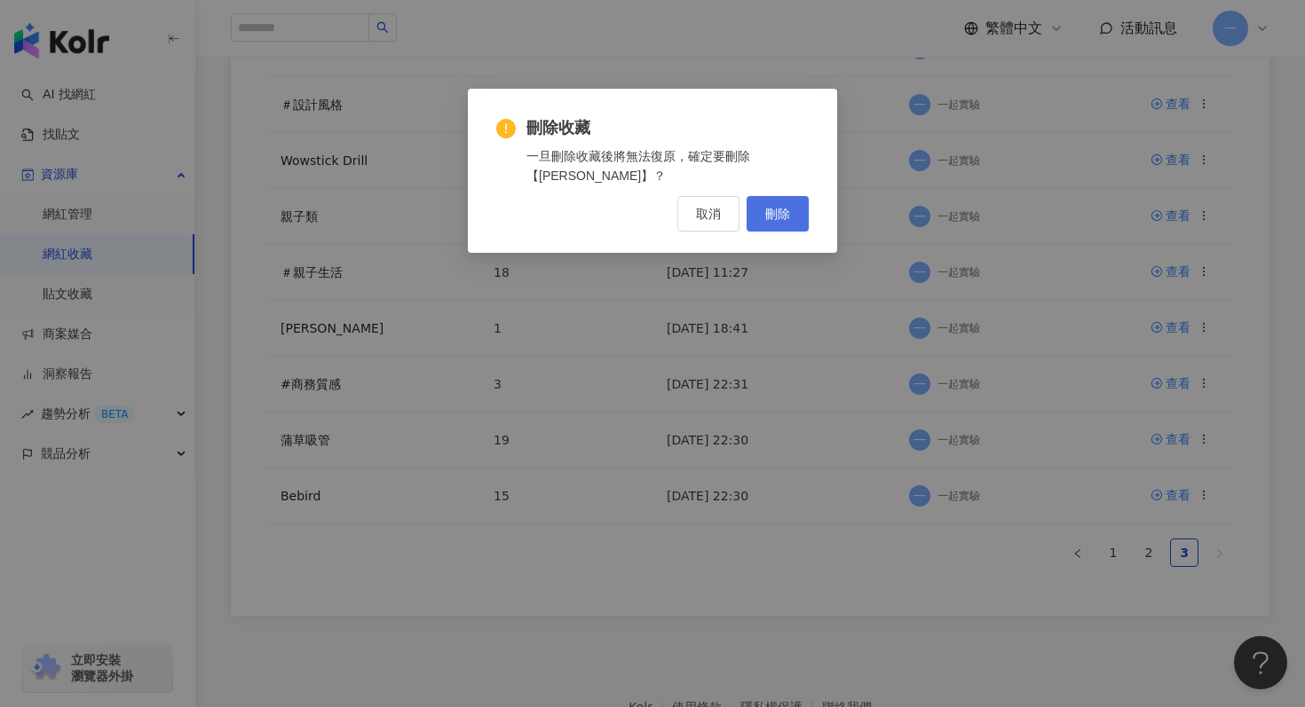
click at [786, 210] on span "刪除" at bounding box center [777, 214] width 25 height 14
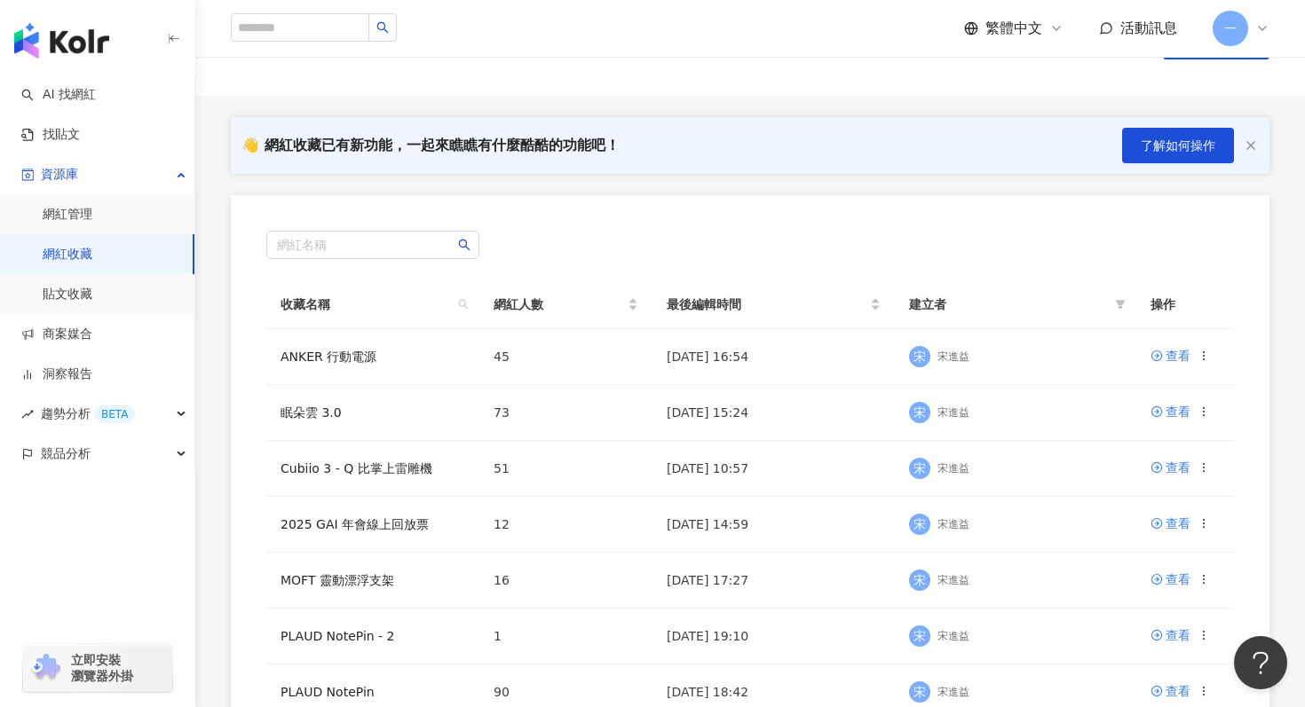
scroll to position [0, 0]
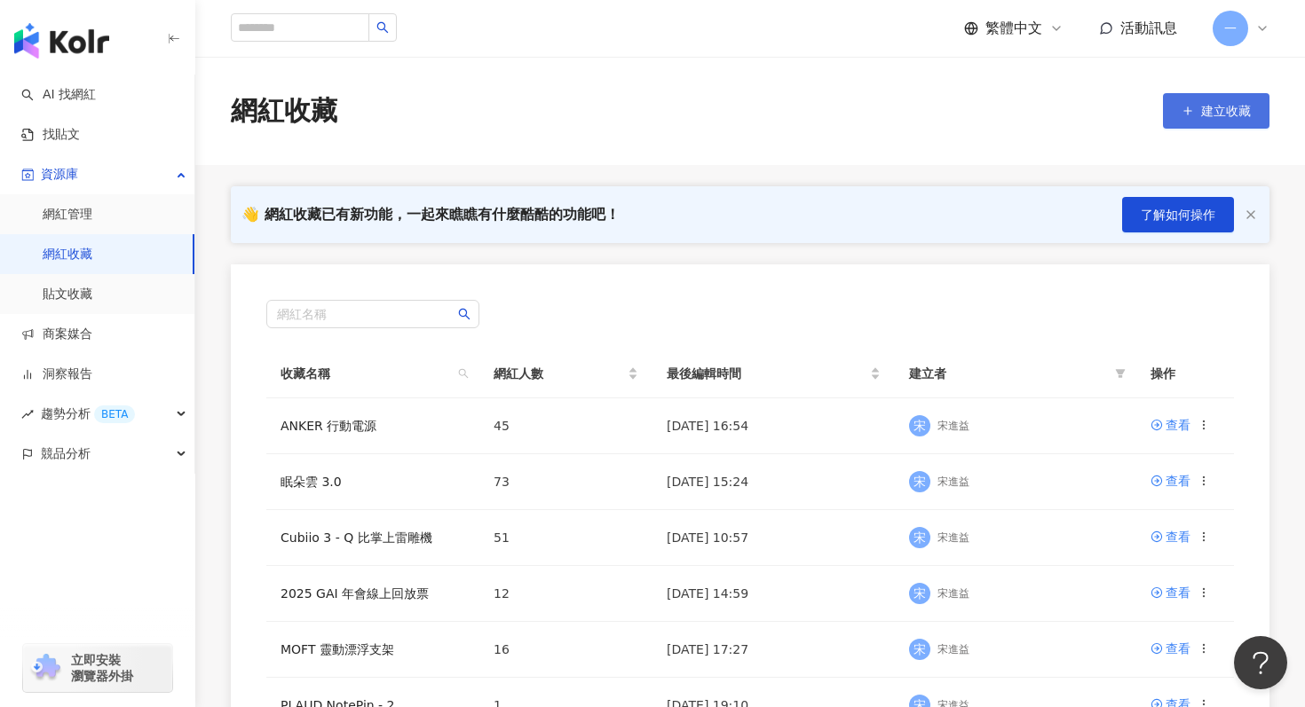
click at [1221, 106] on span "建立收藏" at bounding box center [1226, 111] width 50 height 14
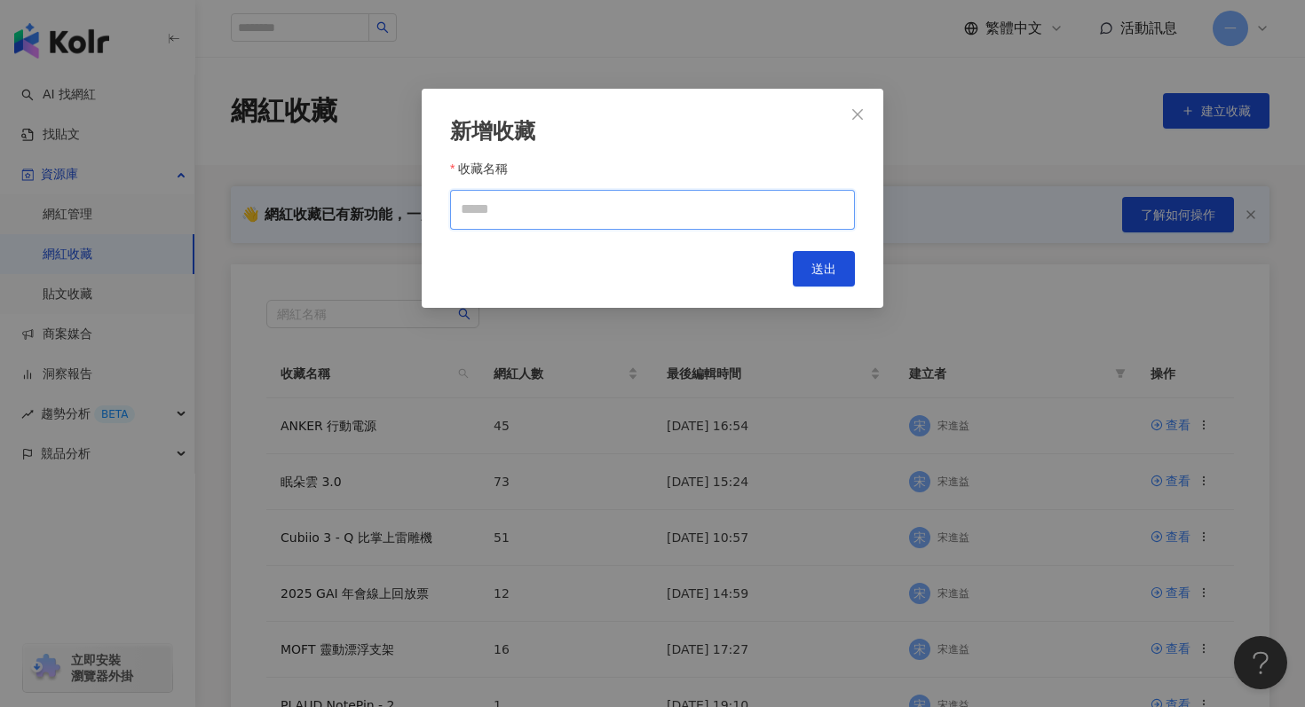
click at [781, 206] on input "收藏名稱" at bounding box center [652, 210] width 405 height 40
type input "*"
type input "*******"
click at [843, 272] on button "送出" at bounding box center [823, 268] width 62 height 35
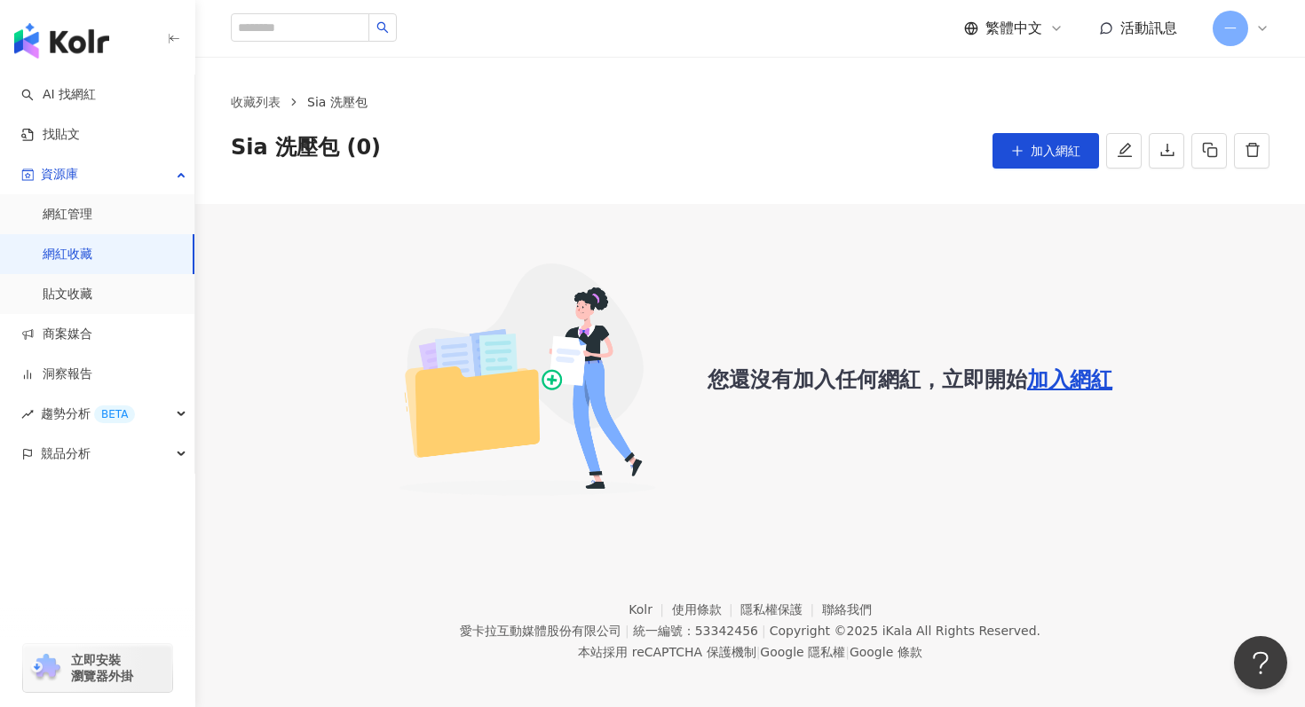
click at [946, 278] on div "您還沒有加入任何網紅，立即開始 加入網紅" at bounding box center [750, 380] width 1038 height 280
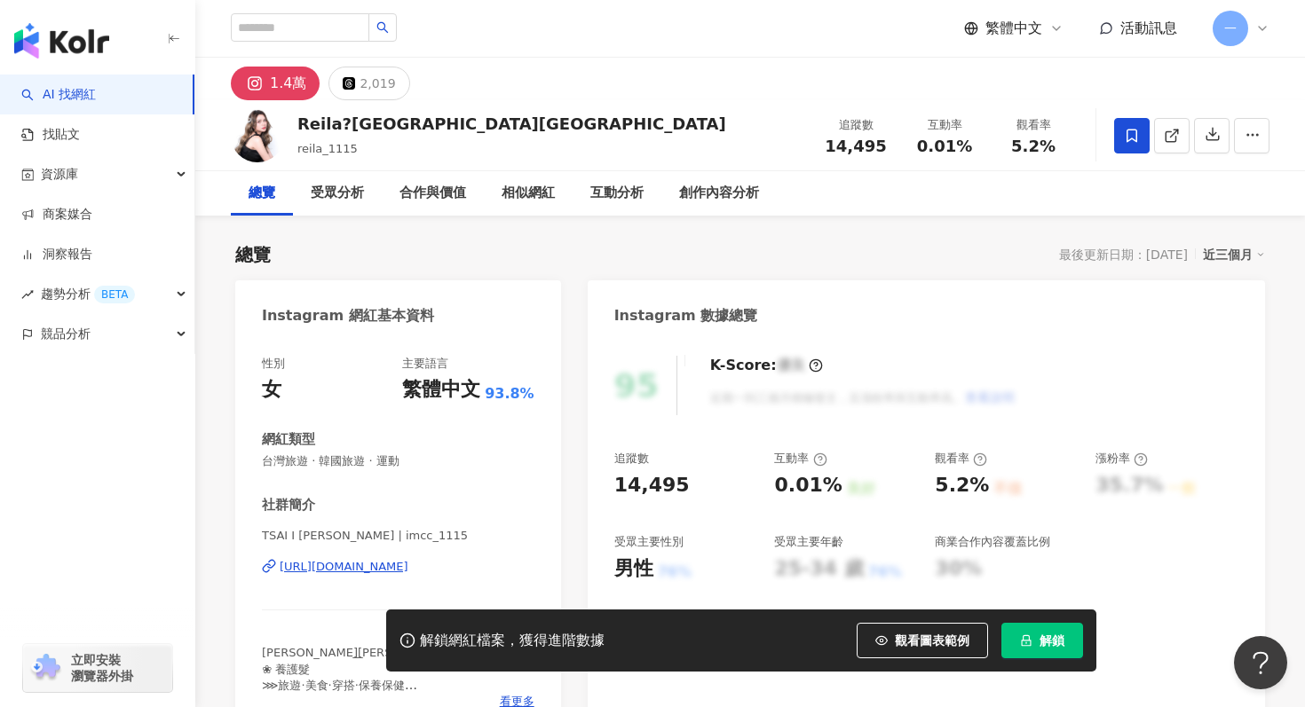
click at [1133, 126] on span at bounding box center [1131, 135] width 35 height 35
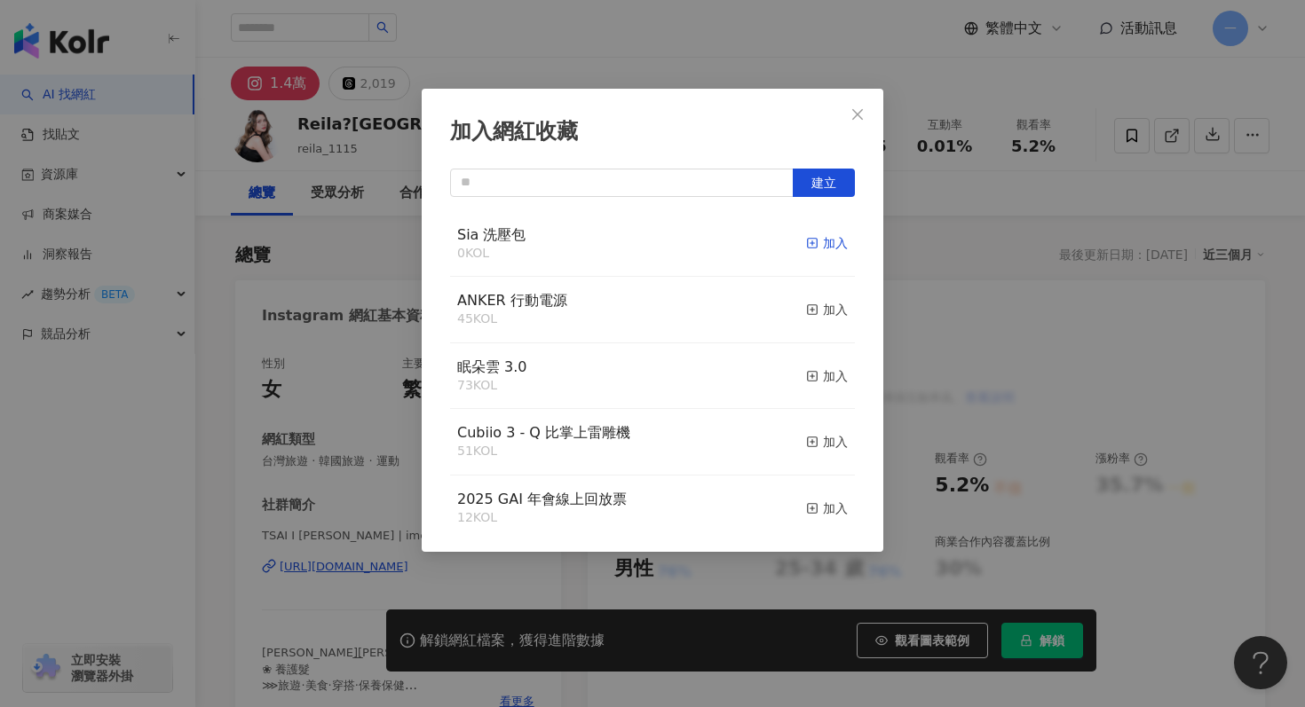
click at [824, 251] on div "加入" at bounding box center [827, 243] width 42 height 20
click at [848, 131] on div "加入網紅收藏" at bounding box center [652, 132] width 405 height 30
click at [863, 114] on icon "close" at bounding box center [857, 114] width 14 height 14
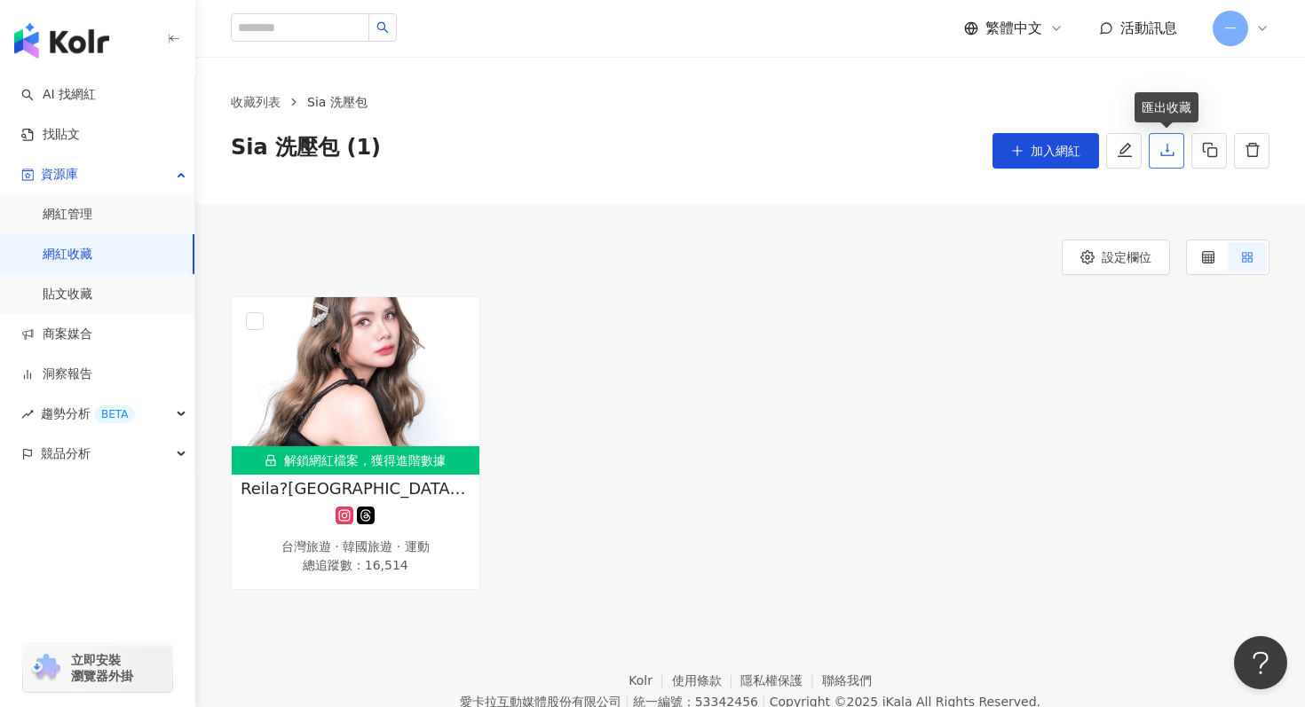
click at [1178, 146] on button "button" at bounding box center [1165, 150] width 35 height 35
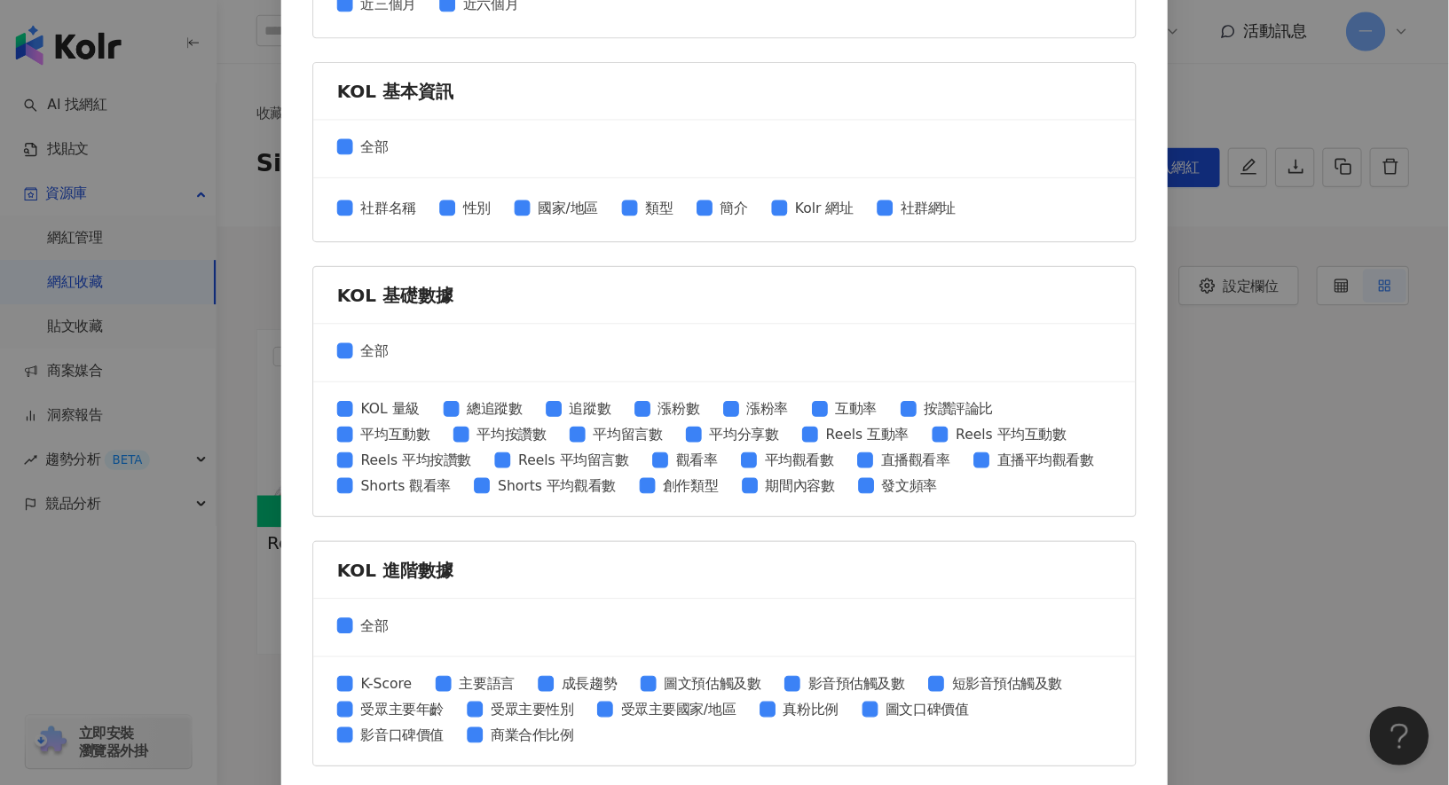
scroll to position [658, 0]
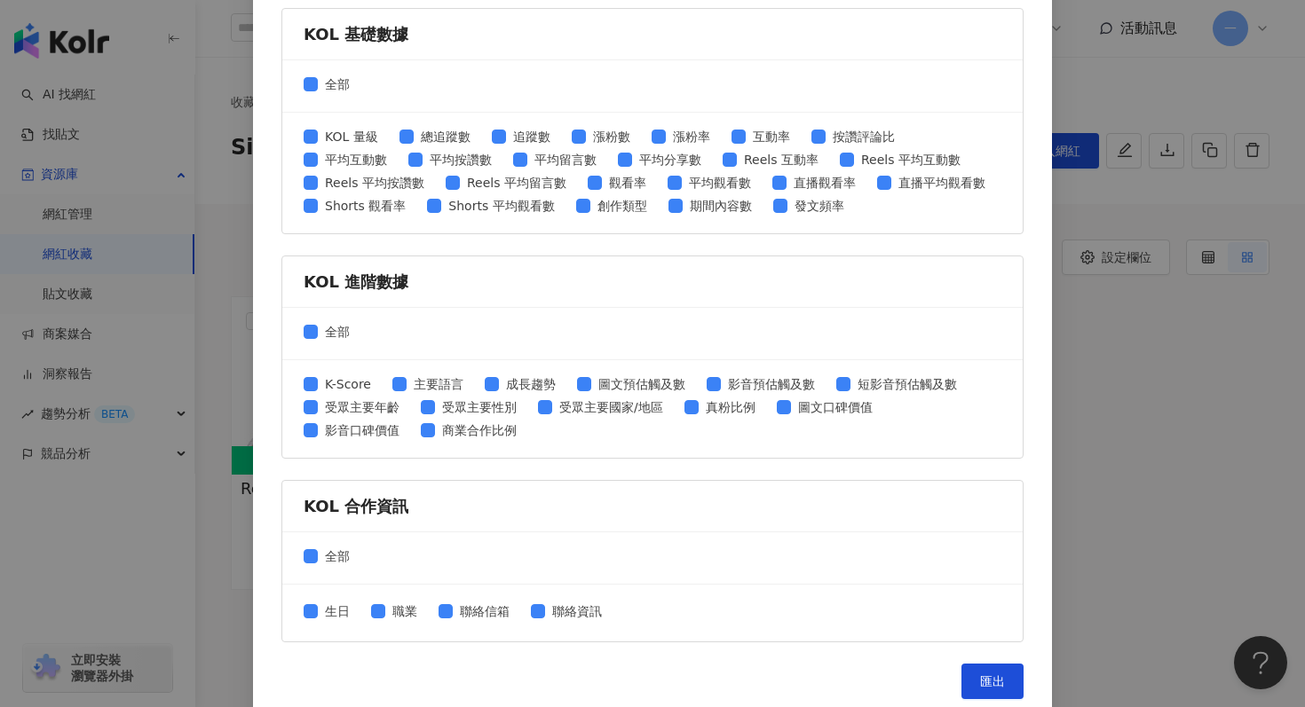
click at [1147, 241] on div "匯出收藏 請選擇您欲匯出的項目 社群平台 全部 Facebook Instagram YouTube TikTok X 數據時間 全部 近三個月 近六個月 K…" at bounding box center [652, 353] width 1305 height 707
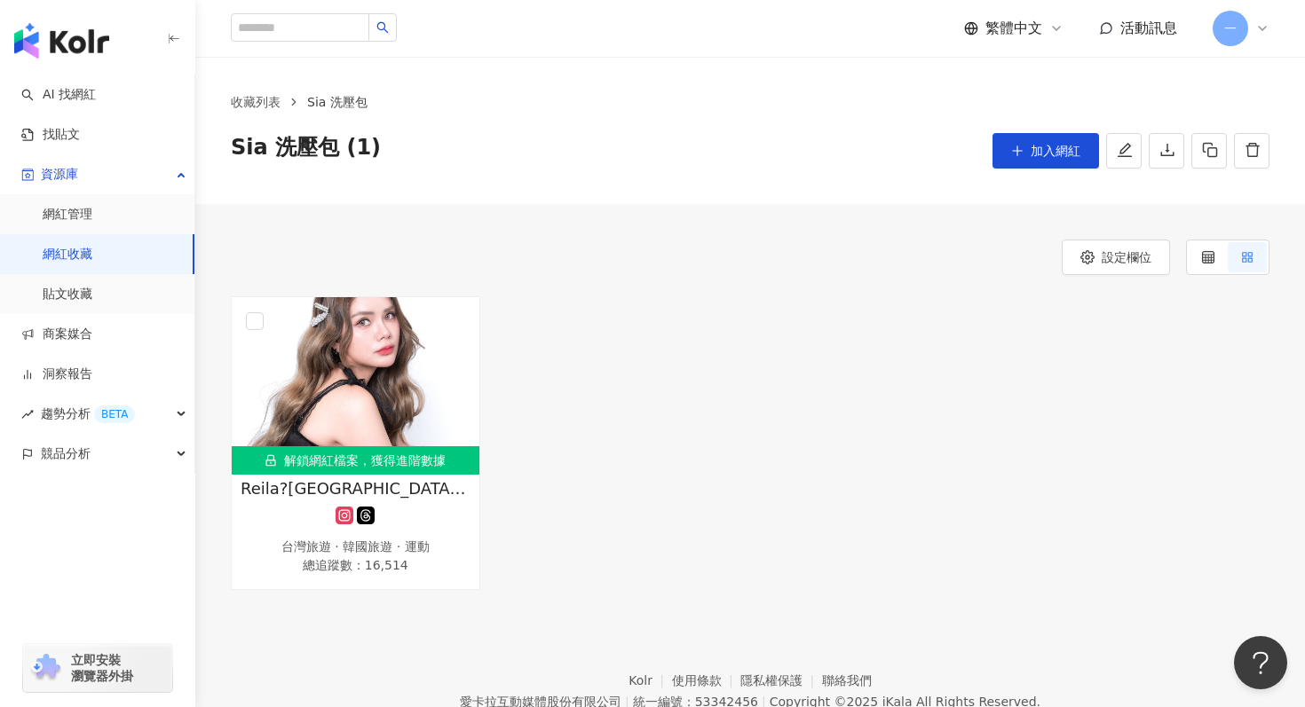
click at [71, 252] on link "網紅收藏" at bounding box center [68, 255] width 50 height 18
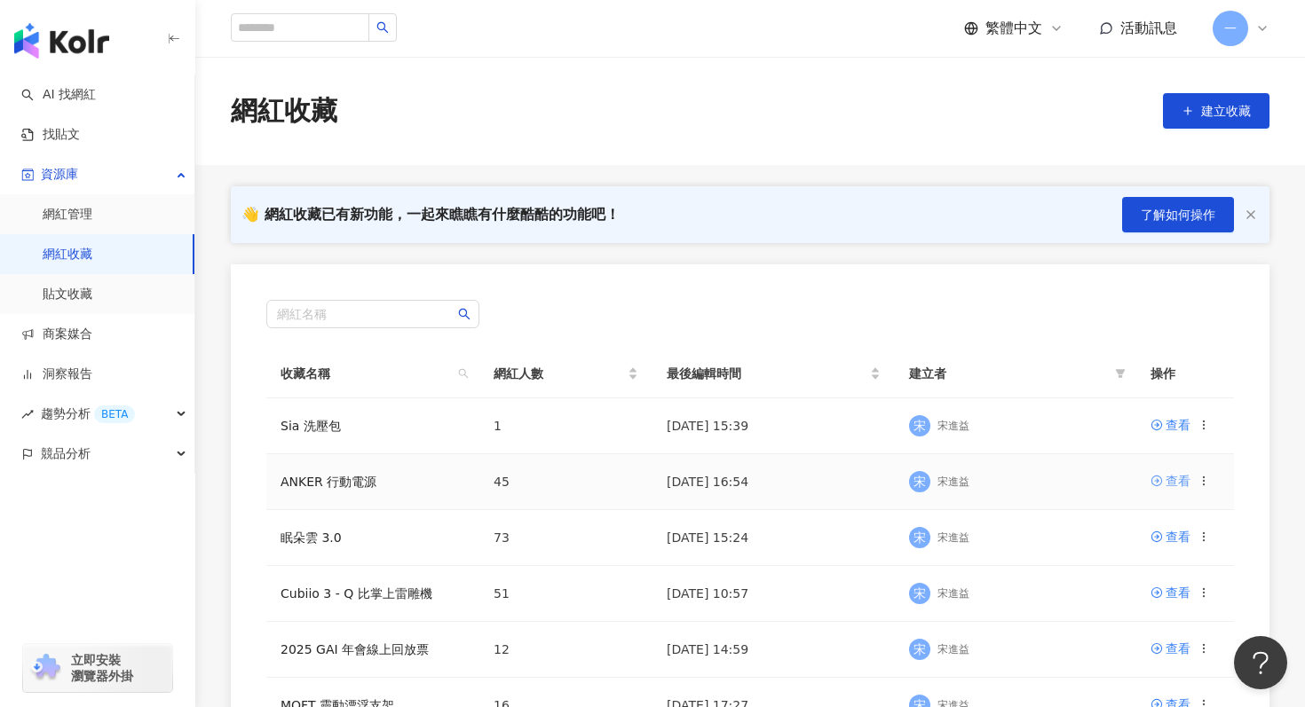
click at [1164, 476] on link "查看" at bounding box center [1170, 481] width 40 height 20
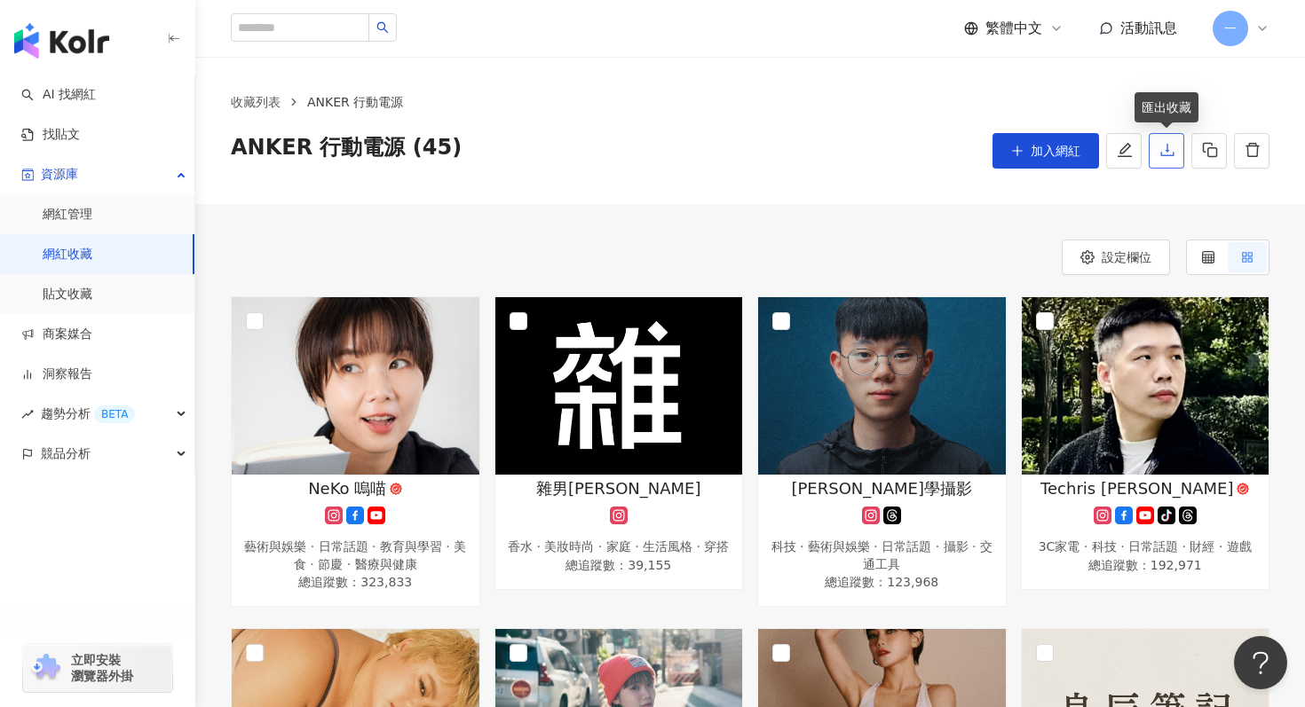
click at [1173, 146] on icon "download" at bounding box center [1167, 150] width 16 height 16
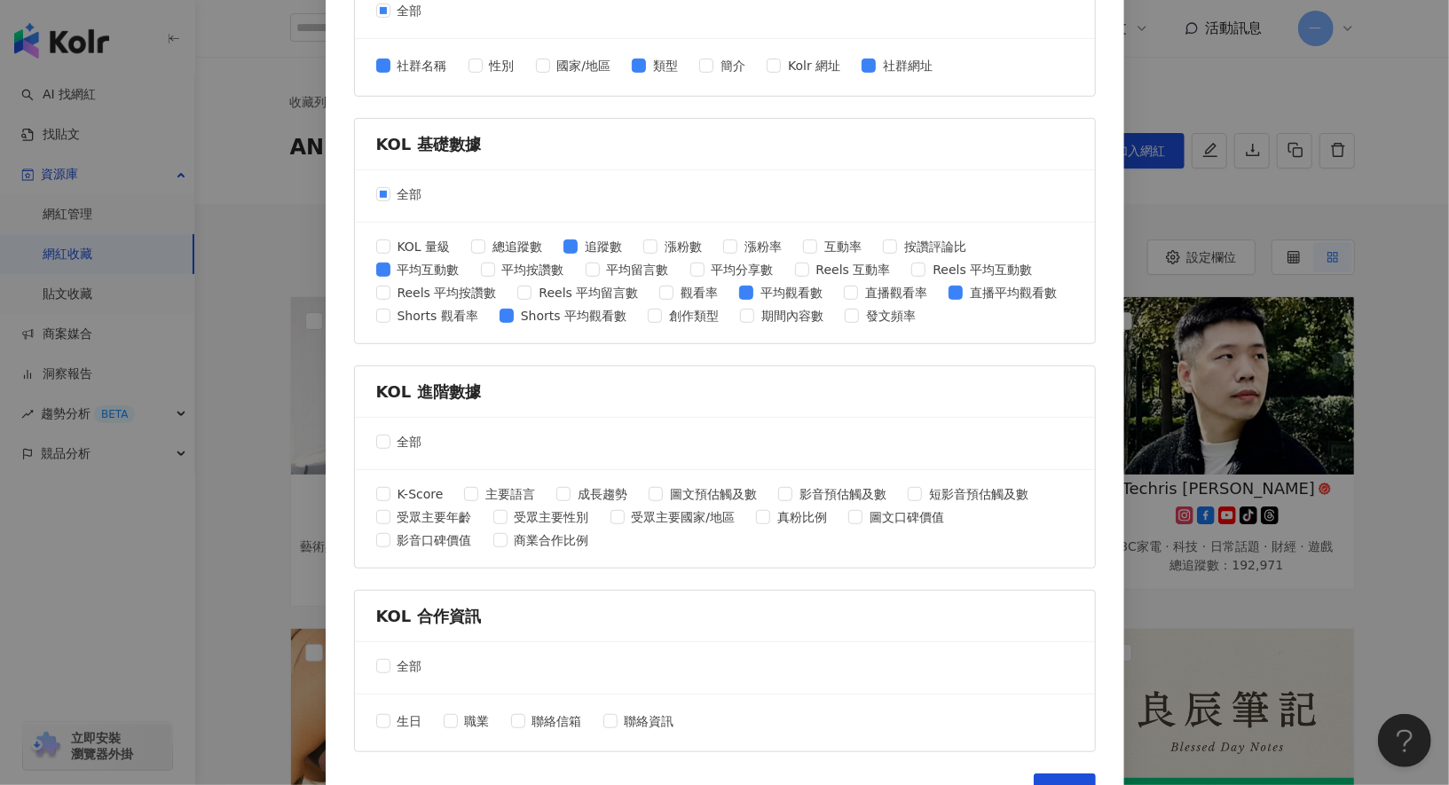
scroll to position [582, 0]
